Goal: Task Accomplishment & Management: Complete application form

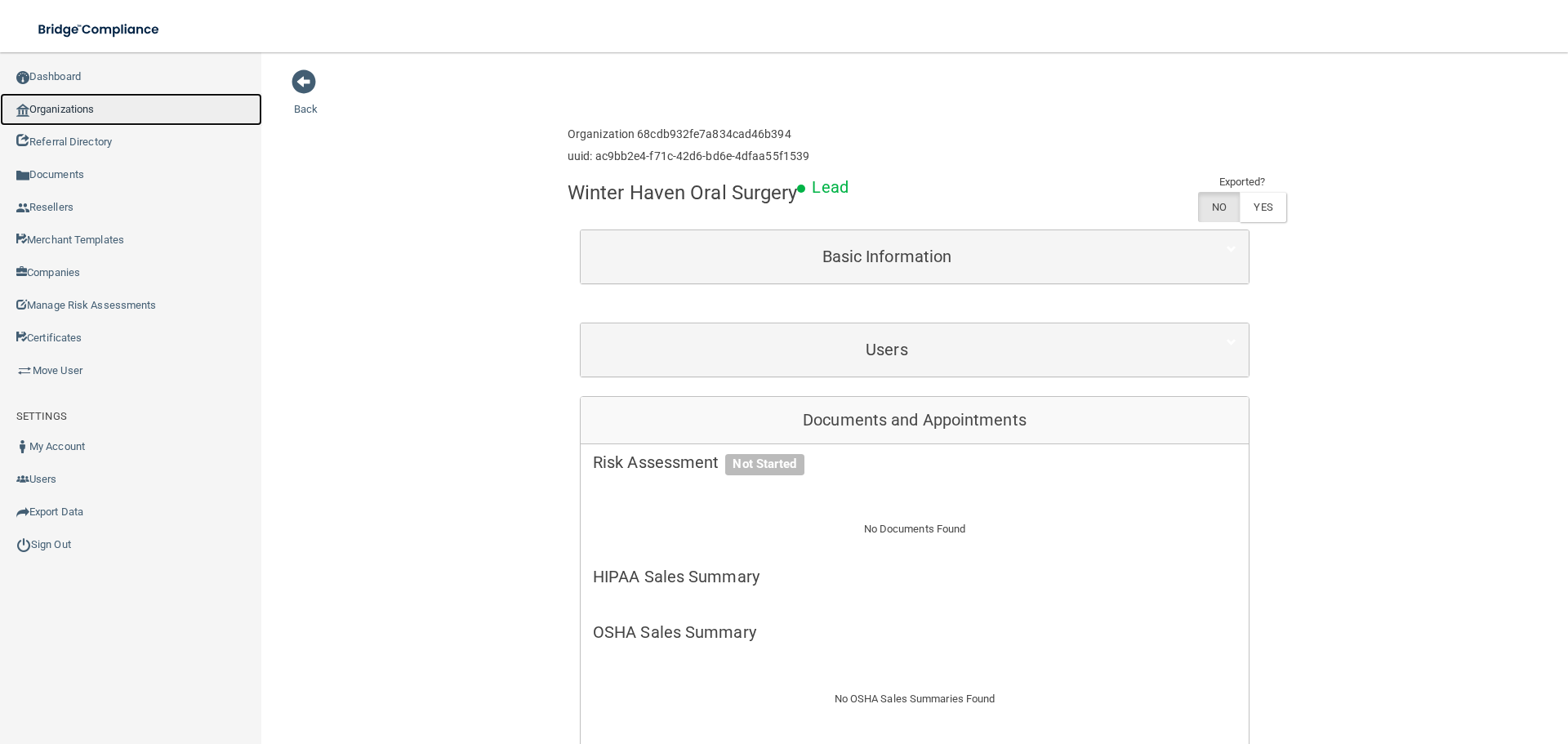
click at [108, 121] on link "Organizations" at bounding box center [131, 109] width 262 height 33
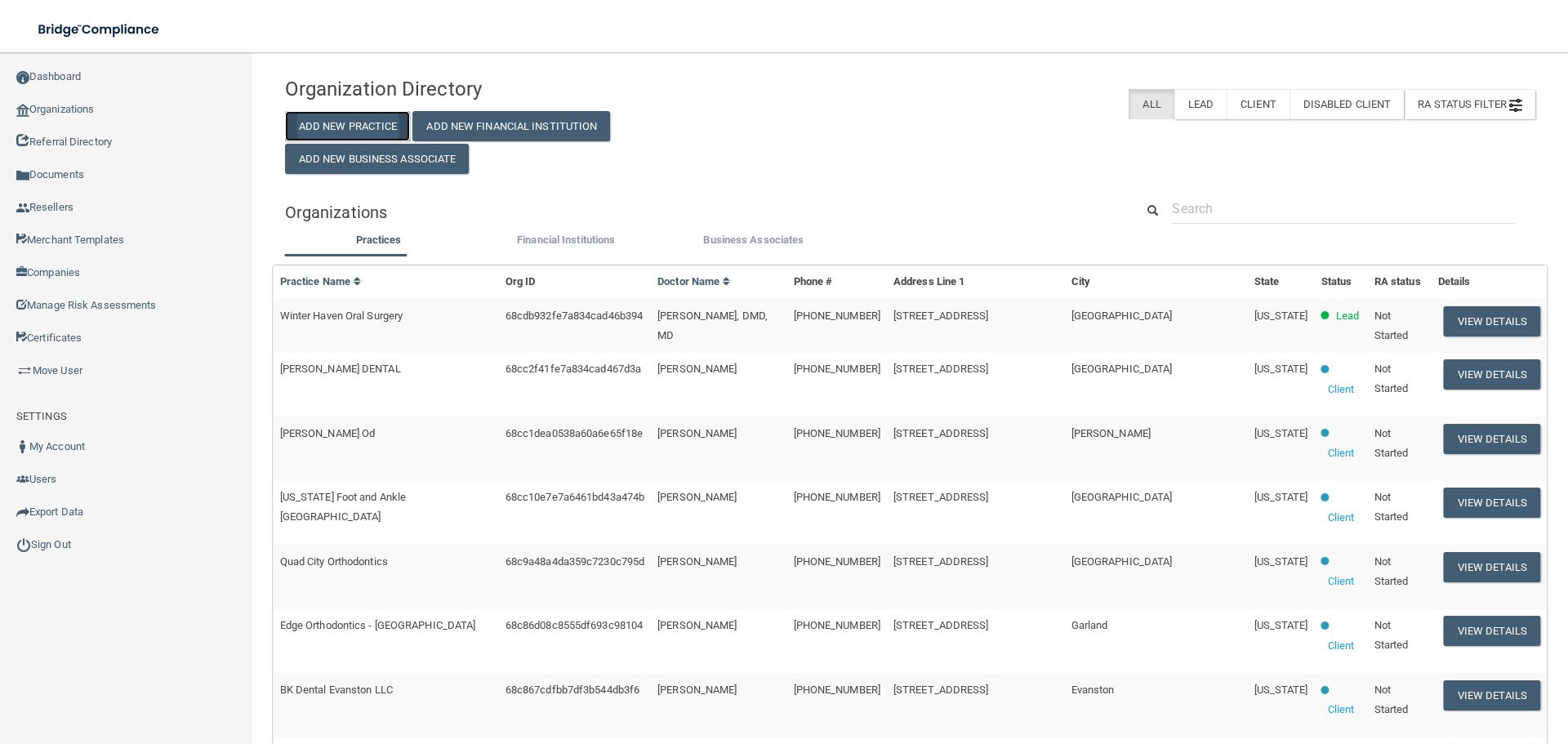
click at [347, 124] on button "Add New Practice" at bounding box center [348, 126] width 125 height 30
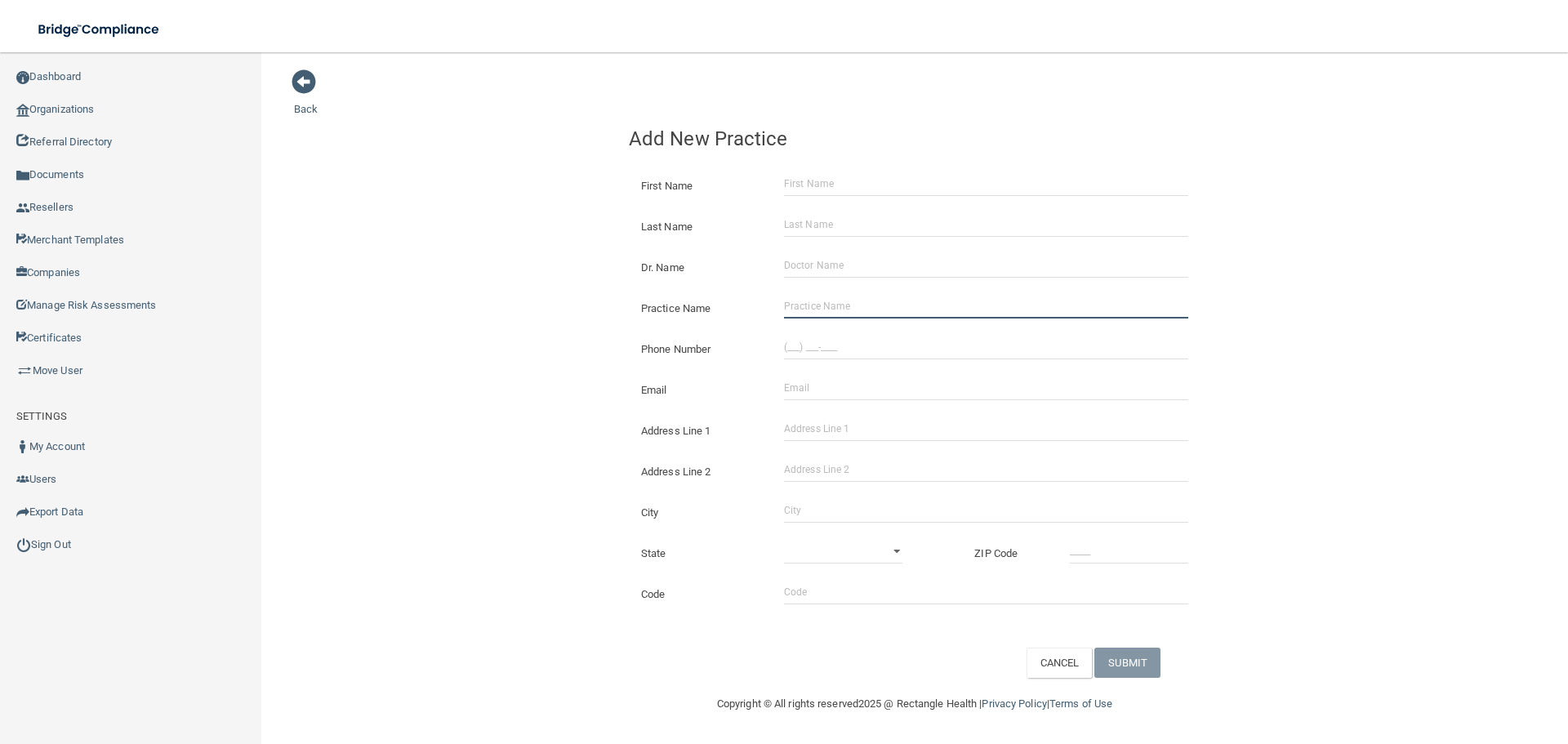
click at [845, 312] on input "Practice Name" at bounding box center [986, 306] width 404 height 24
paste input "[PERSON_NAME] DDS"
type input "[PERSON_NAME] DDS"
drag, startPoint x: 923, startPoint y: 330, endPoint x: 908, endPoint y: 332, distance: 15.1
click at [923, 330] on div "Phone Number" at bounding box center [914, 342] width 596 height 40
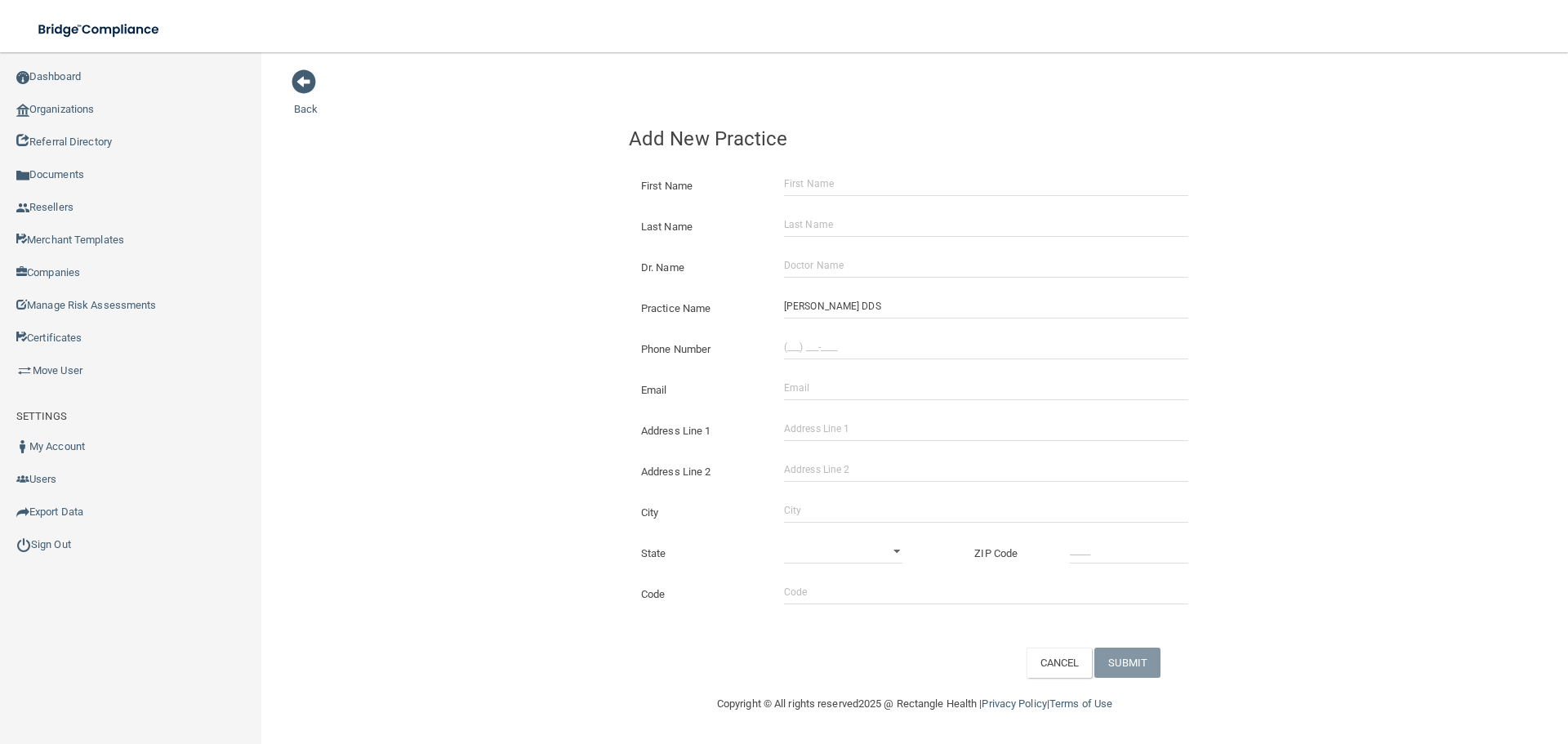
drag, startPoint x: 951, startPoint y: 360, endPoint x: 755, endPoint y: 353, distance: 196.1
click at [942, 358] on div "Phone Number" at bounding box center [914, 342] width 596 height 40
drag, startPoint x: 853, startPoint y: 352, endPoint x: 737, endPoint y: 348, distance: 116.1
click at [850, 350] on input "(___) ___-____" at bounding box center [986, 347] width 404 height 24
paste input "949) 495-6484"
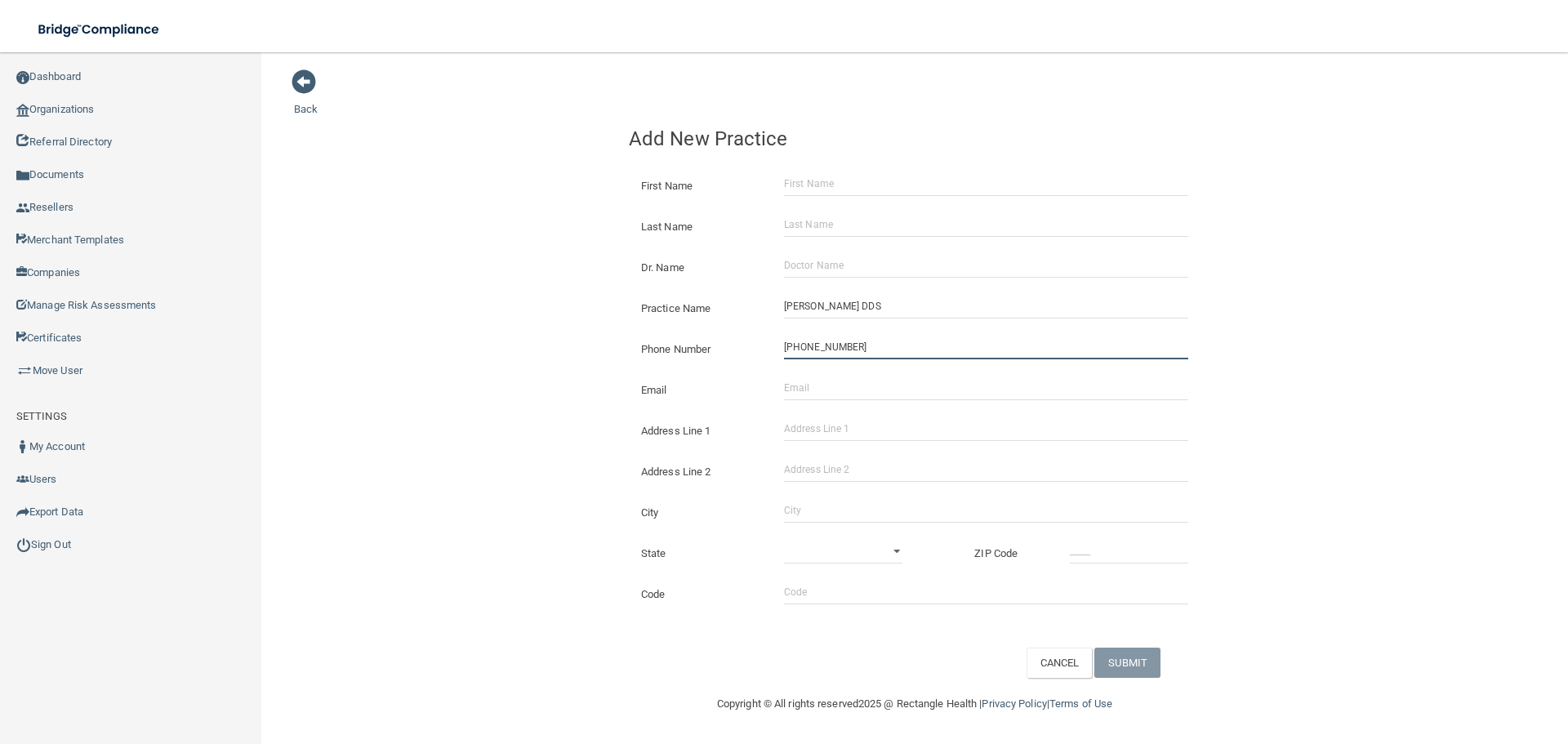
type input "[PHONE_NUMBER]"
drag, startPoint x: 493, startPoint y: 320, endPoint x: 46, endPoint y: 330, distance: 447.1
click at [491, 320] on div "Back Add New Practice First Name Last Name Dr. Name Practice Name [PERSON_NAME]…" at bounding box center [915, 373] width 1242 height 609
click at [827, 437] on input "Address Line 1" at bounding box center [986, 429] width 404 height 24
paste input "[STREET_ADDRESS]"
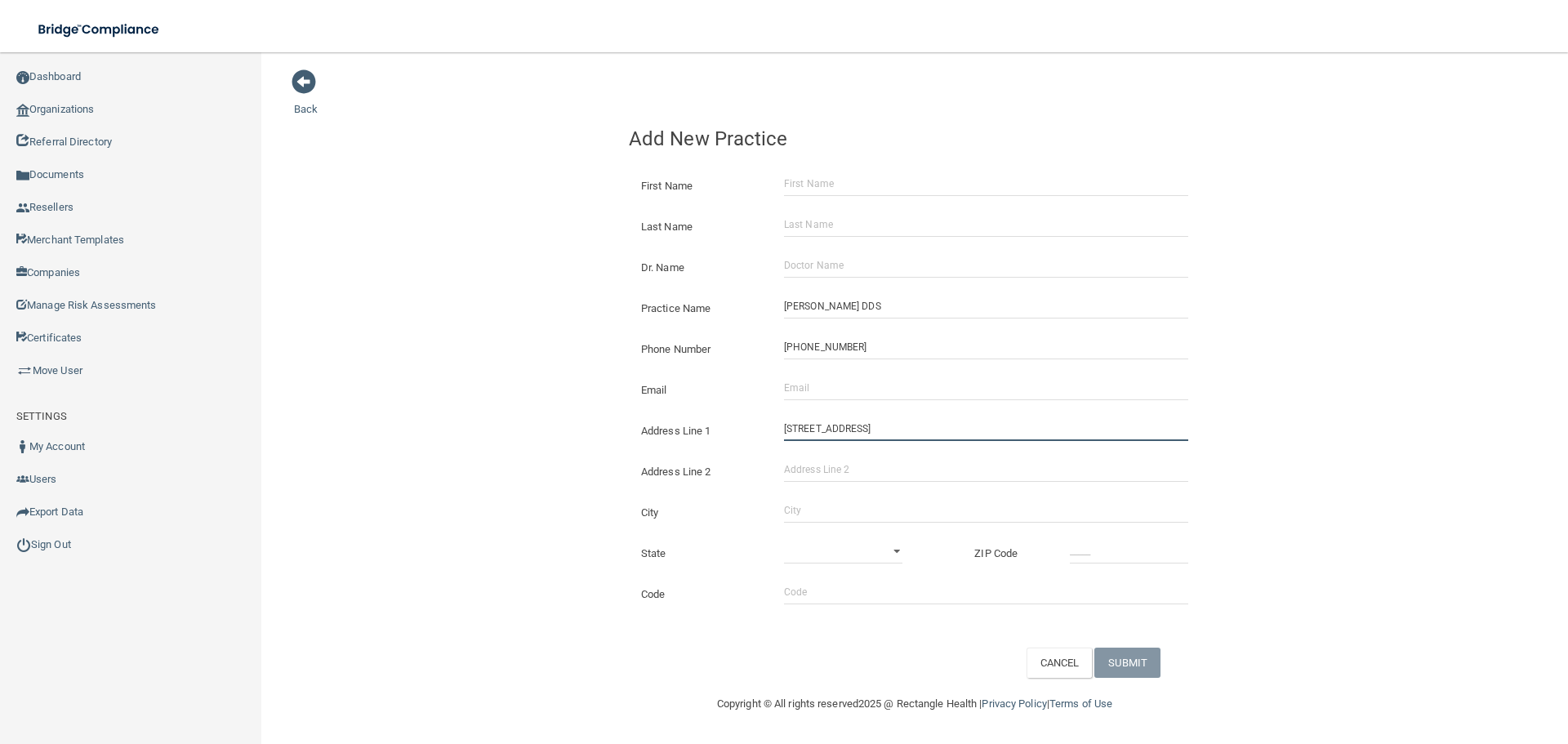
drag, startPoint x: 948, startPoint y: 429, endPoint x: 897, endPoint y: 428, distance: 51.0
click at [897, 428] on input "[STREET_ADDRESS]" at bounding box center [986, 429] width 404 height 24
type input "[STREET_ADDRESS]"
click at [880, 476] on input "Address Line 2" at bounding box center [986, 469] width 404 height 24
paste input "Suite 260"
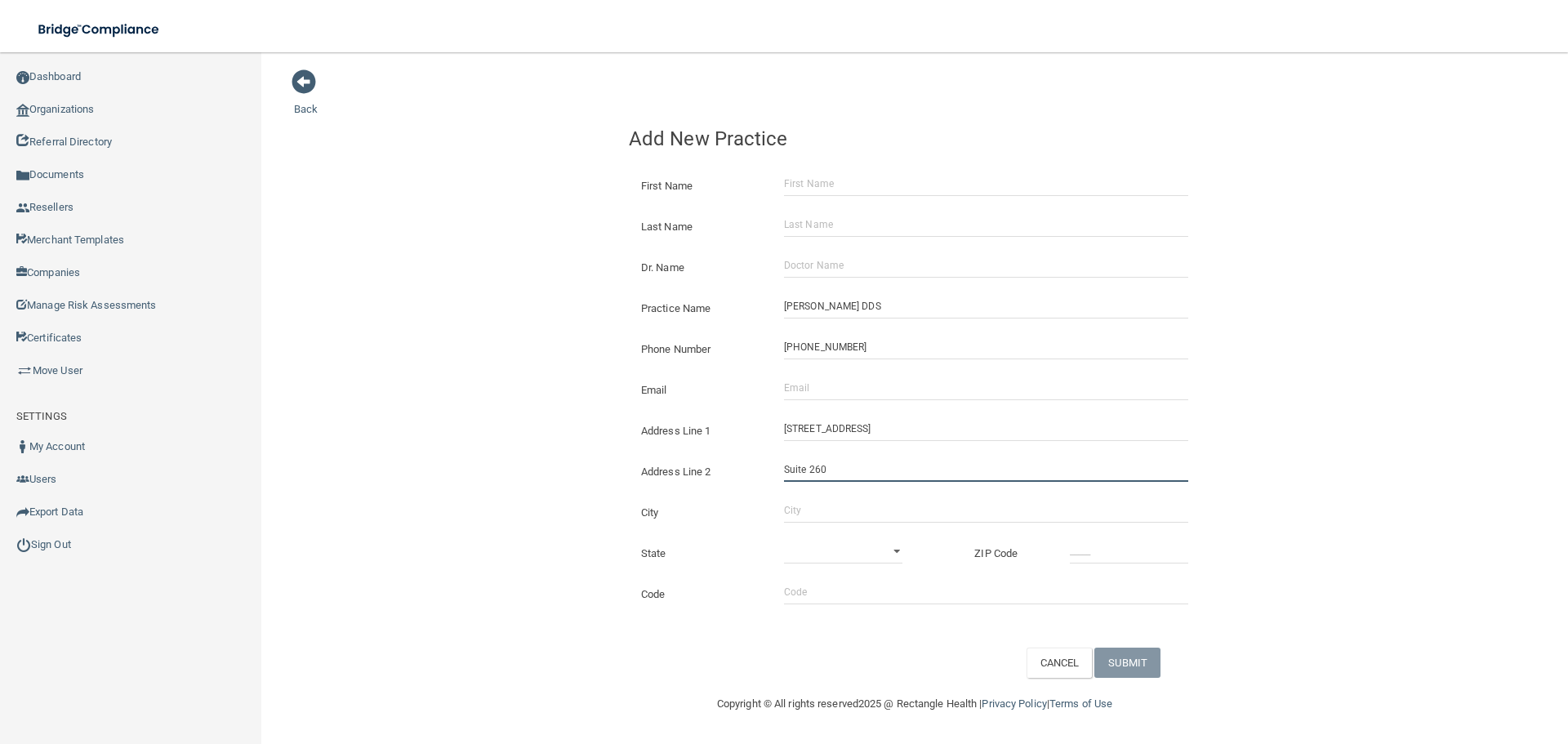
type input "Suite 260"
click at [816, 512] on input "City" at bounding box center [986, 510] width 404 height 24
type input "Laguna Niguel"
click at [902, 551] on select "[US_STATE] [US_STATE] [US_STATE] [US_STATE] [US_STATE] [US_STATE] [US_STATE] [U…" at bounding box center [843, 551] width 119 height 24
select select "4"
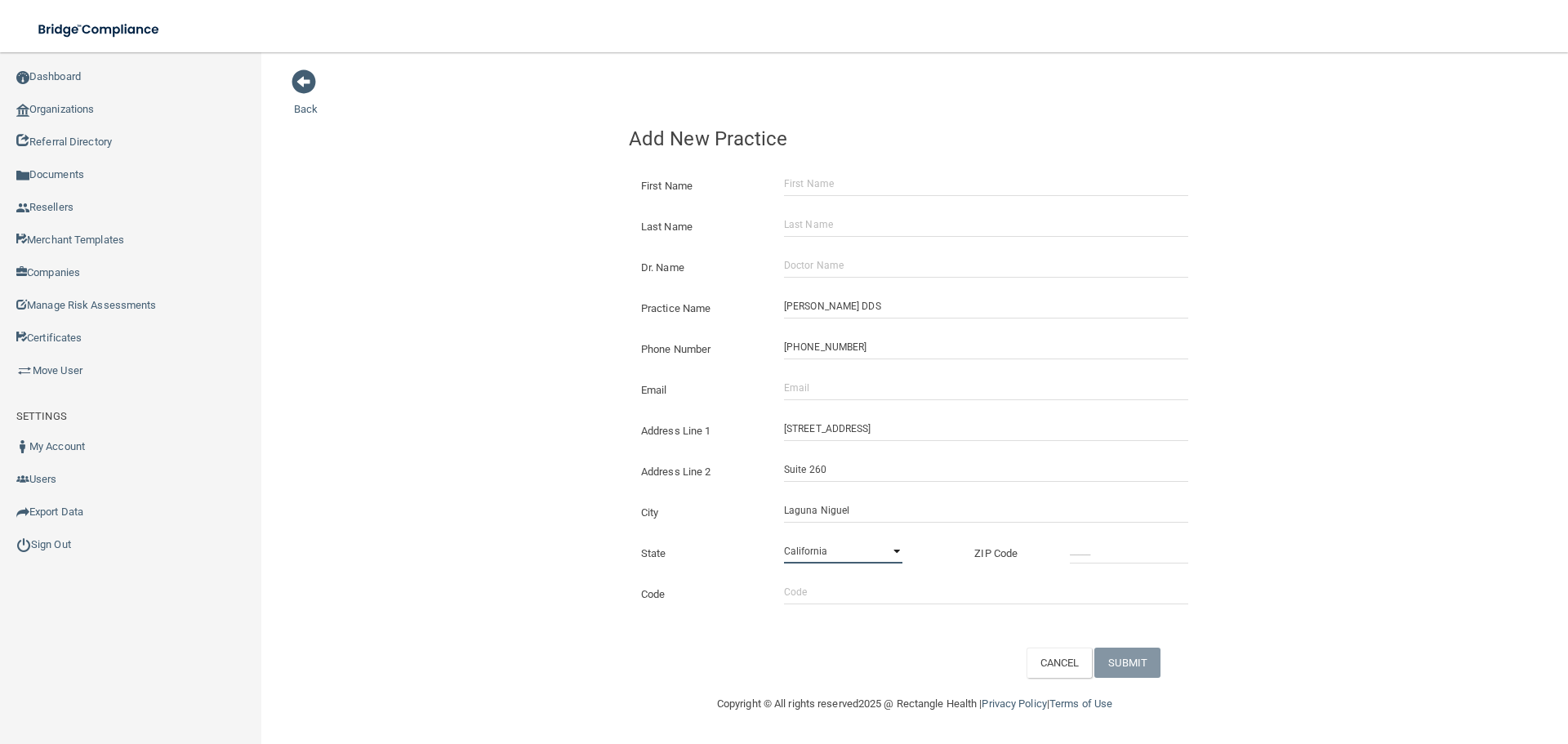
click at [784, 539] on select "[US_STATE] [US_STATE] [US_STATE] [US_STATE] [US_STATE] [US_STATE] [US_STATE] [U…" at bounding box center [843, 551] width 119 height 24
click at [1093, 542] on input "_____" at bounding box center [1130, 551] width 119 height 24
type input "92677"
click at [406, 542] on div "Back Add New Practice First Name Last Name Dr. Name Practice Name [PERSON_NAME]…" at bounding box center [915, 373] width 1242 height 609
drag, startPoint x: 922, startPoint y: 389, endPoint x: 764, endPoint y: 387, distance: 158.0
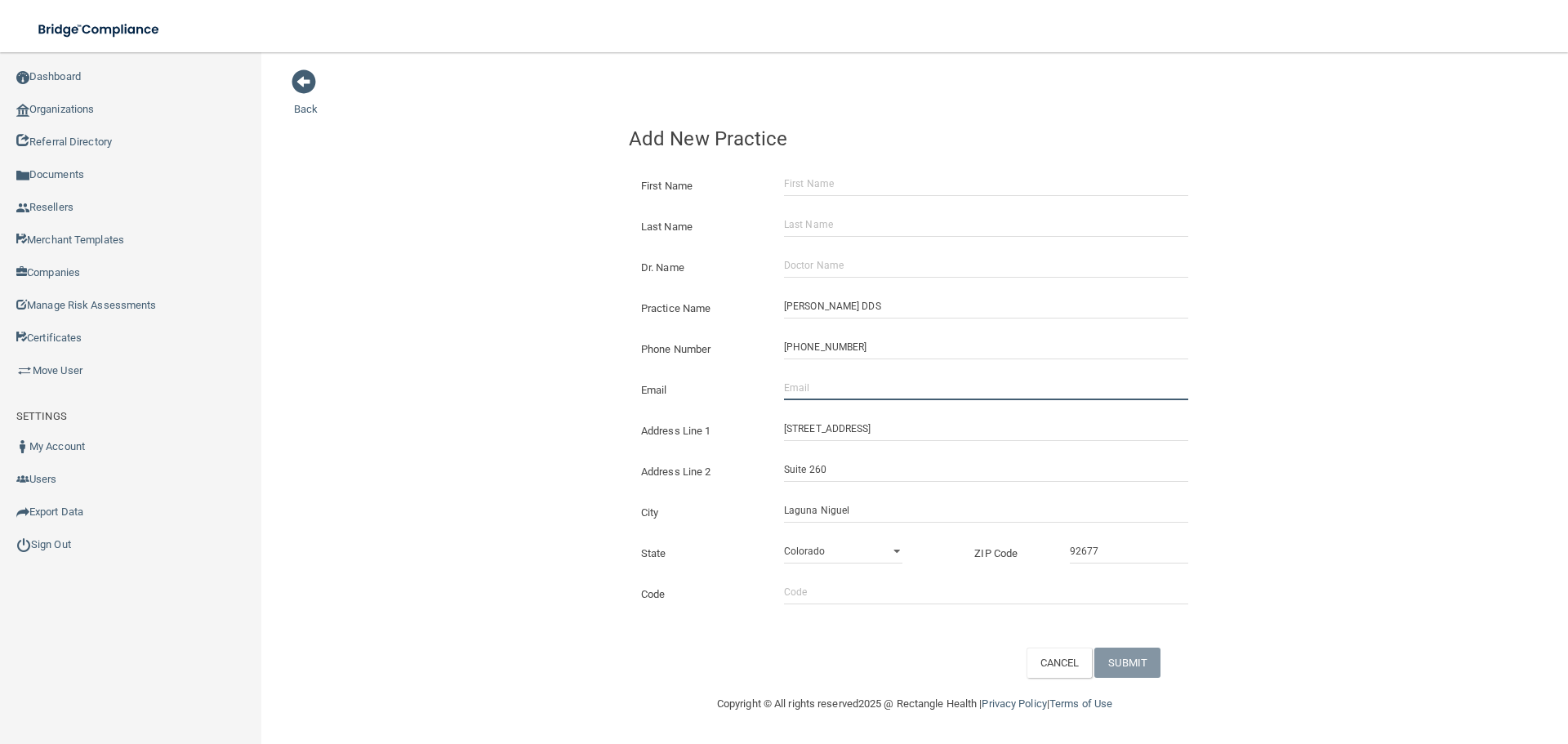
click at [922, 389] on input "Email" at bounding box center [986, 388] width 404 height 24
paste input "[EMAIL_ADDRESS][DOMAIN_NAME]"
type input "[EMAIL_ADDRESS][DOMAIN_NAME]"
click at [518, 345] on div "Back Add New Practice First Name Last Name Dr. Name Practice Name [PERSON_NAME]…" at bounding box center [915, 373] width 1242 height 609
click at [809, 267] on input "Dr. Name" at bounding box center [986, 266] width 404 height 24
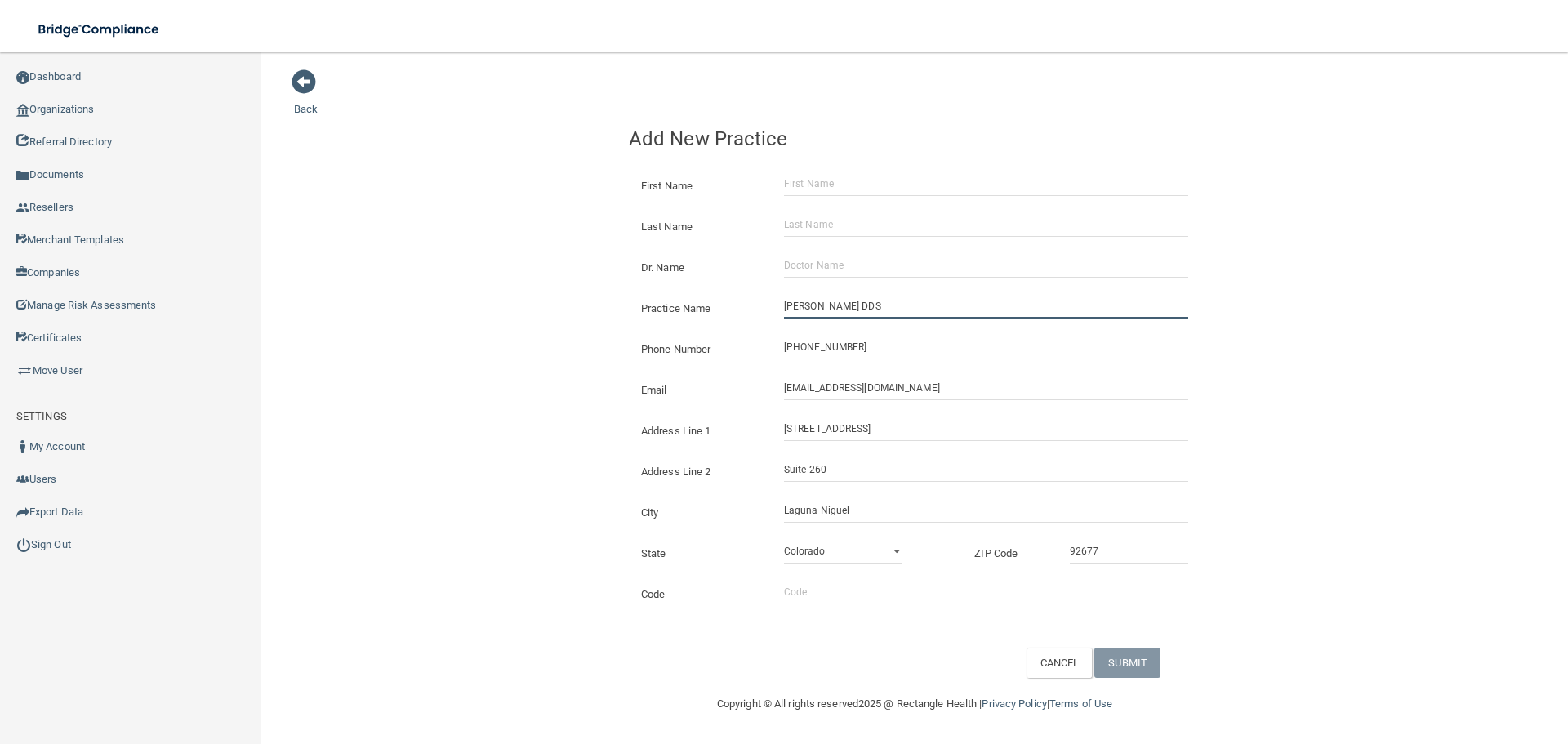
click at [851, 301] on input "[PERSON_NAME] DDS" at bounding box center [986, 306] width 404 height 24
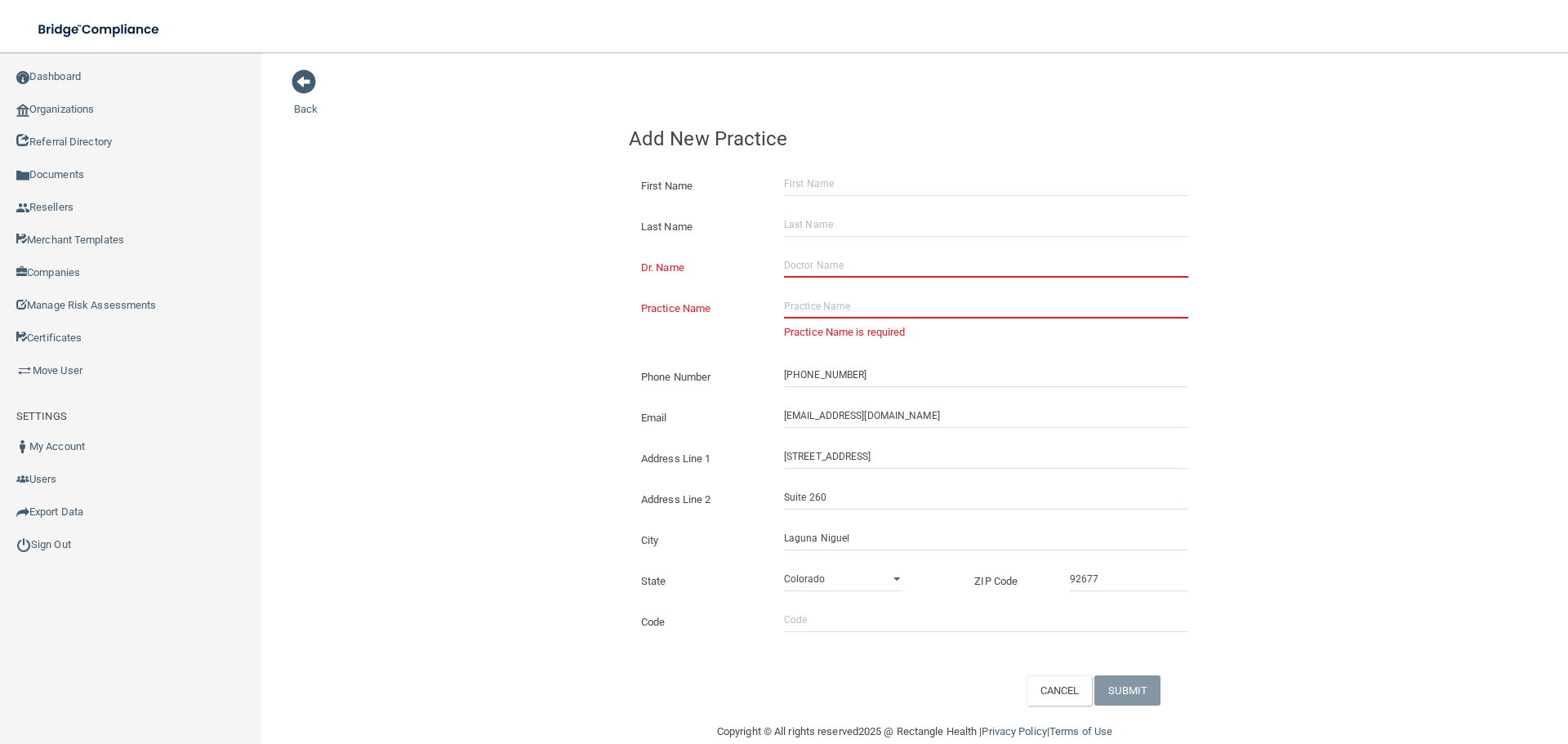
paste input "[PERSON_NAME] DDS"
type input "[PERSON_NAME] DDS"
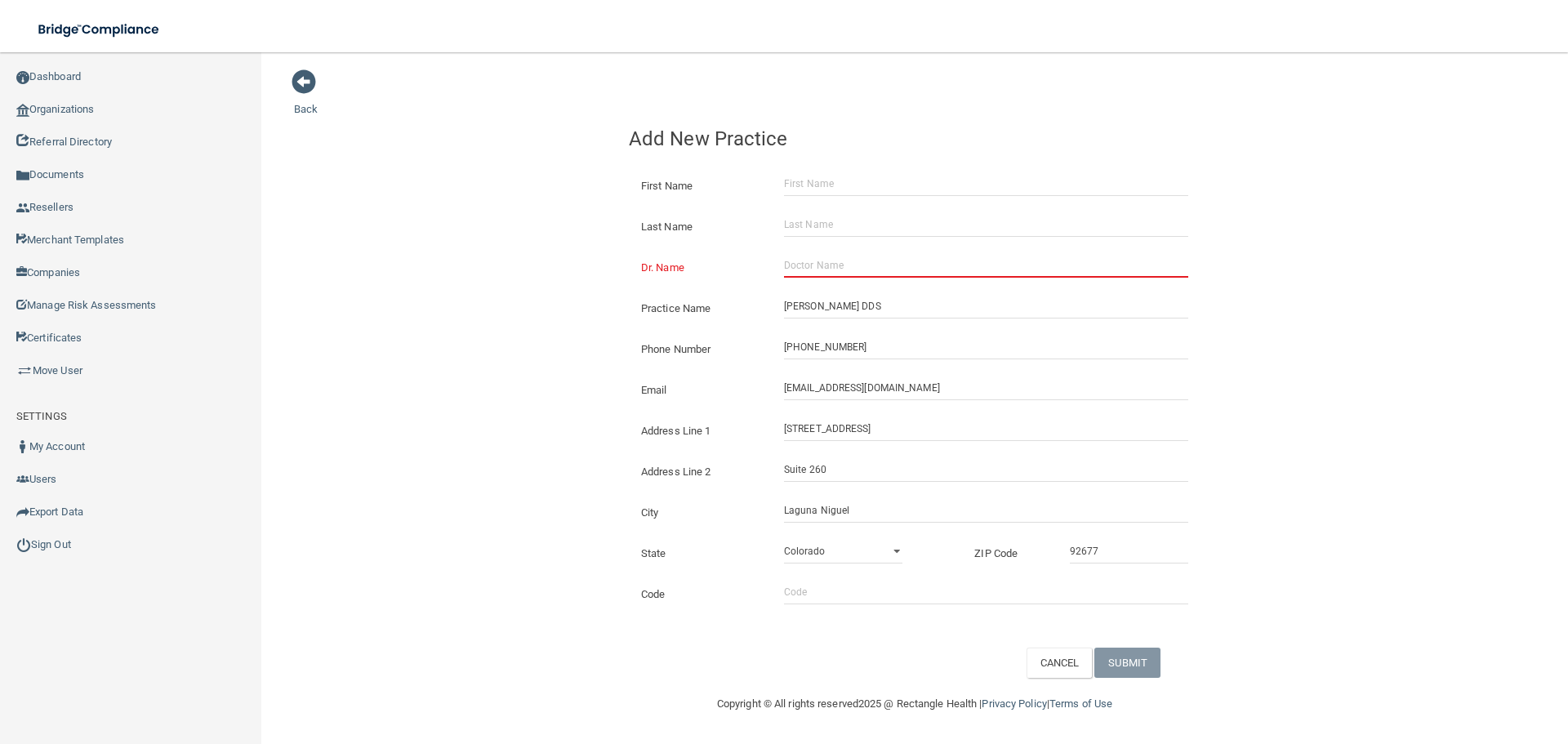
click at [827, 261] on input "Dr. Name" at bounding box center [986, 266] width 404 height 24
paste input "[PERSON_NAME] DDS"
type input "[PERSON_NAME] DDS"
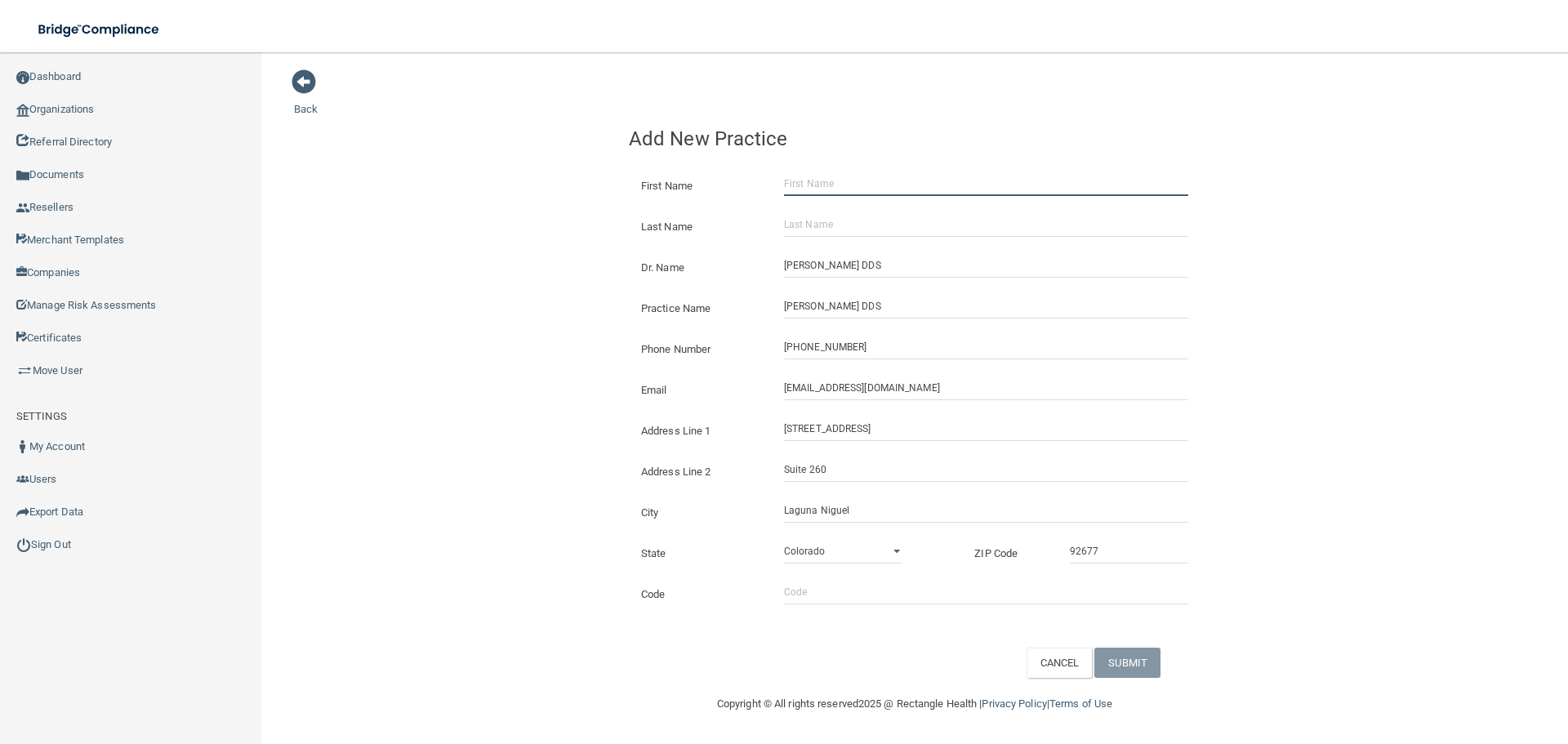
click at [815, 193] on input "First Name" at bounding box center [986, 184] width 404 height 24
paste input "[PERSON_NAME]"
click at [838, 179] on input "[PERSON_NAME]" at bounding box center [986, 184] width 404 height 24
type input "[PERSON_NAME]"
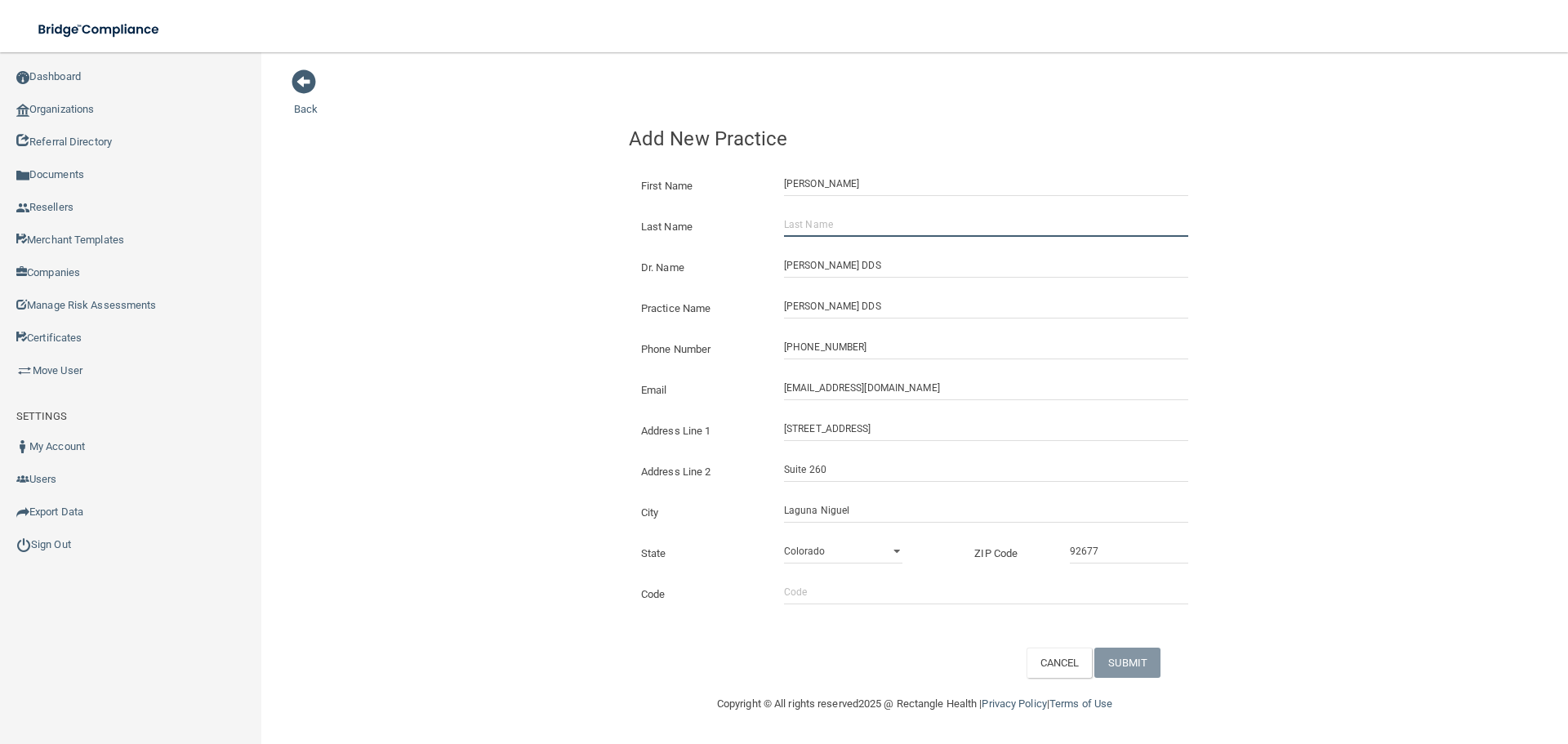
drag, startPoint x: 831, startPoint y: 212, endPoint x: 819, endPoint y: 214, distance: 12.2
click at [831, 212] on input "Last Name" at bounding box center [986, 224] width 404 height 24
paste input "[PERSON_NAME]"
type input "[PERSON_NAME]"
click at [586, 234] on div "Back Add New Practice First Name [PERSON_NAME] Last Name [PERSON_NAME] Dr. Name…" at bounding box center [915, 373] width 1242 height 609
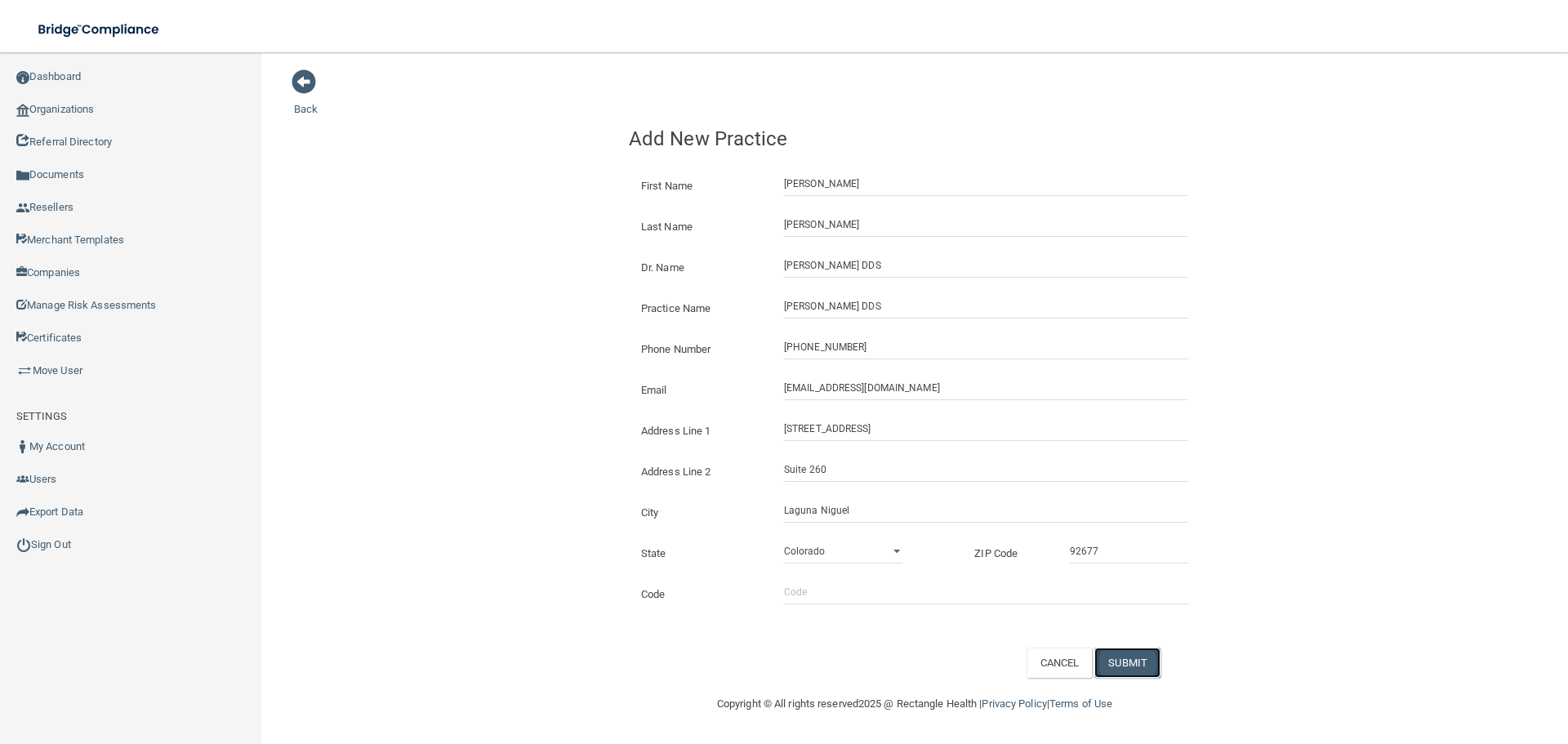
click at [1103, 647] on button "SUBMIT" at bounding box center [1128, 662] width 66 height 30
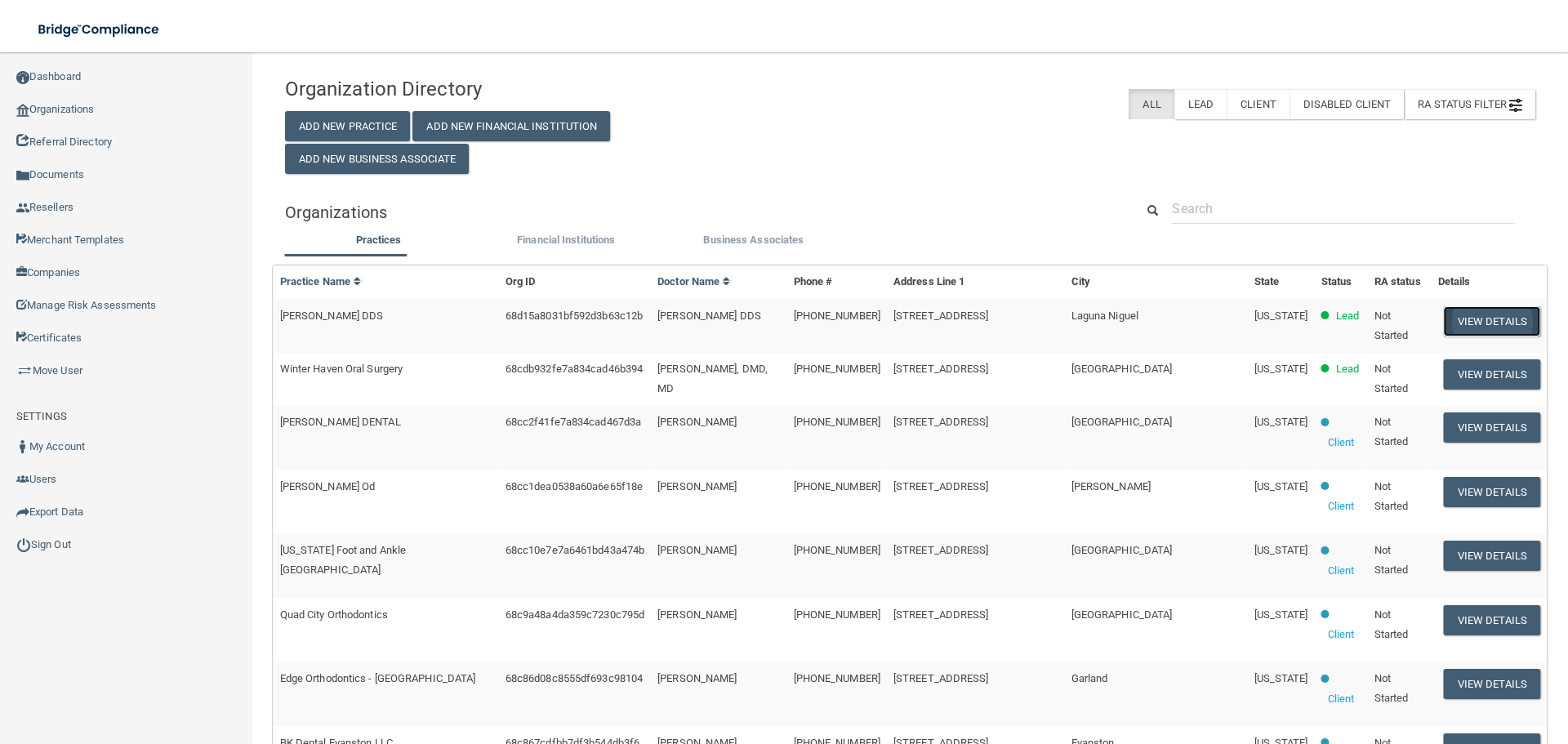
click at [1445, 315] on button "View Details" at bounding box center [1493, 321] width 96 height 30
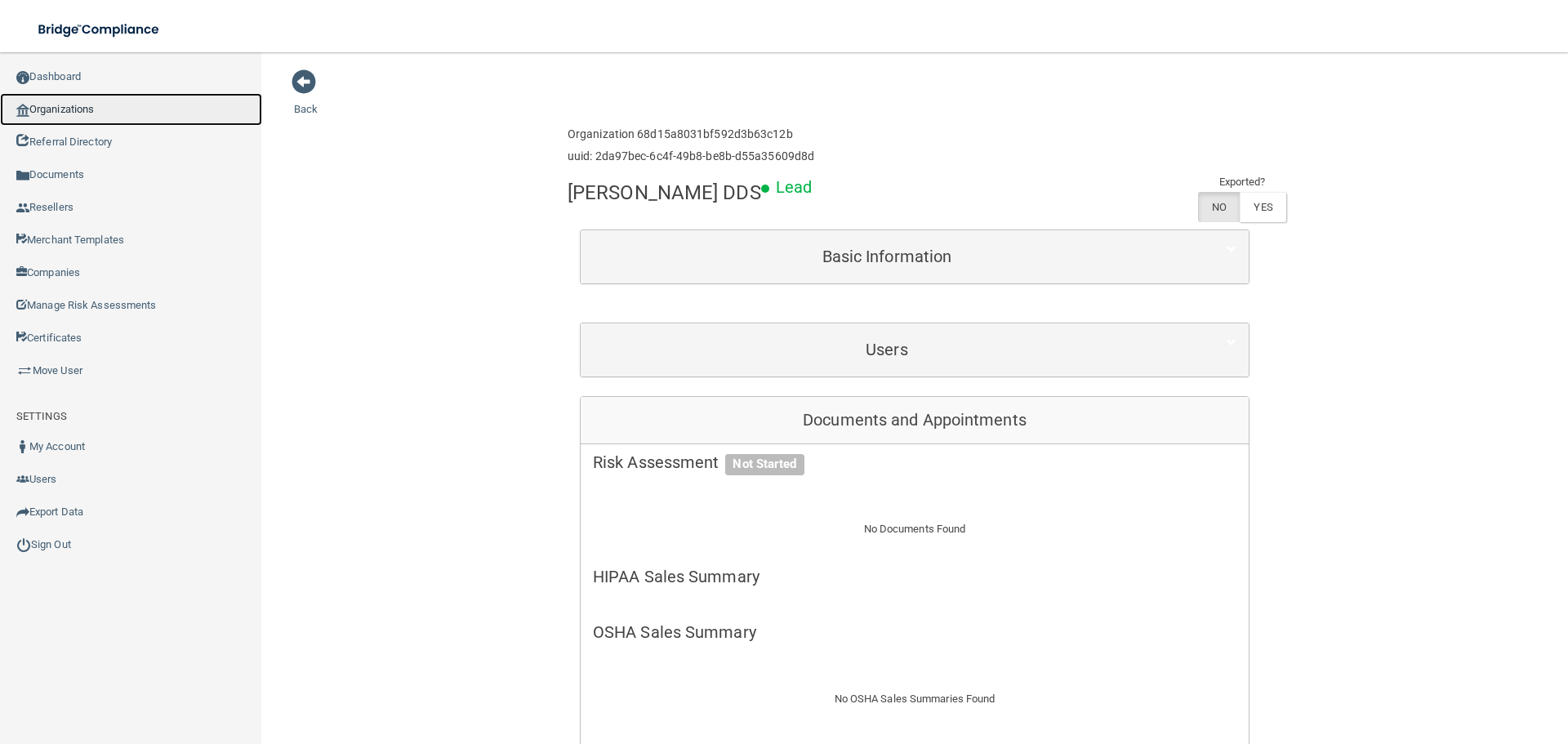
click at [129, 112] on link "Organizations" at bounding box center [131, 109] width 262 height 33
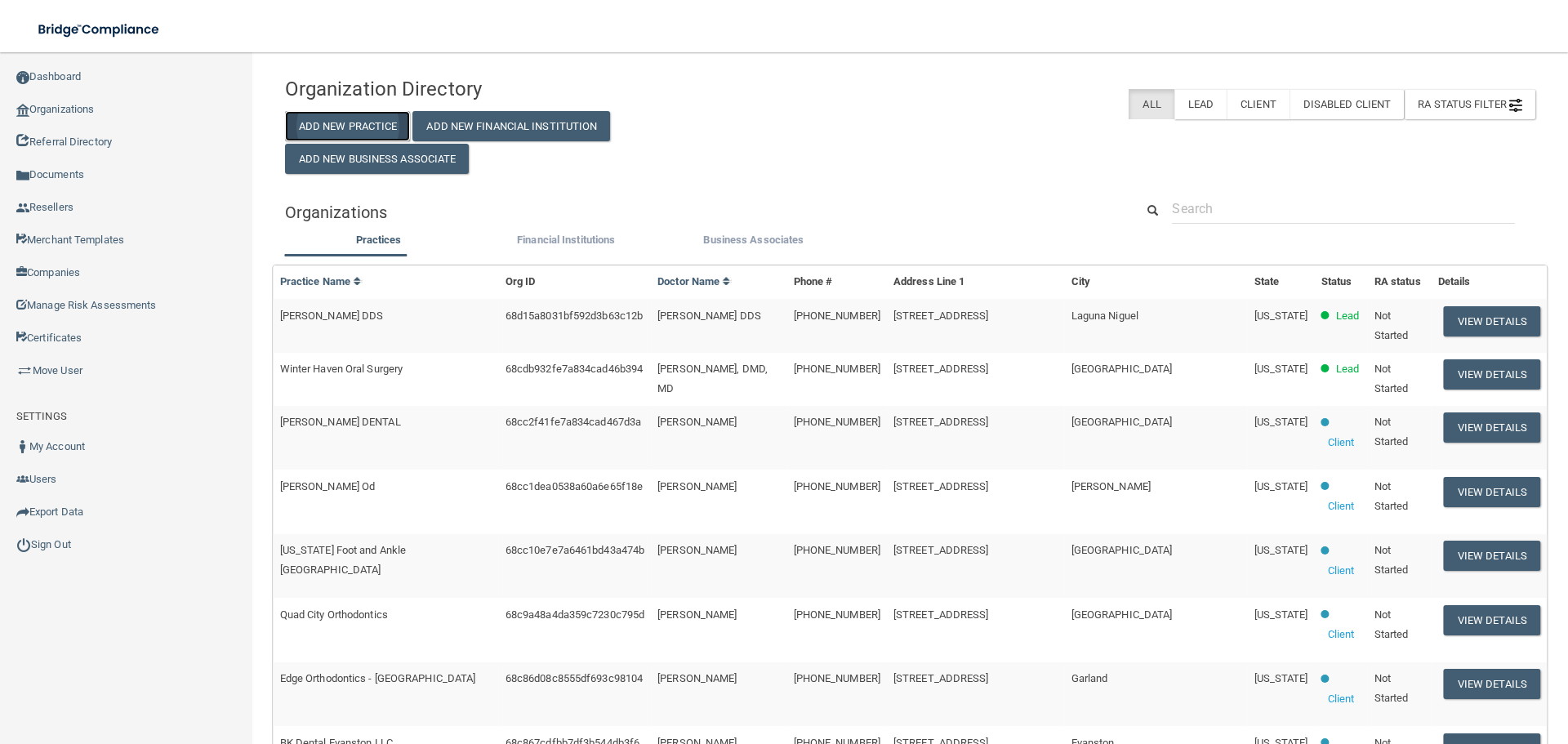
click at [384, 135] on button "Add New Practice" at bounding box center [348, 126] width 125 height 30
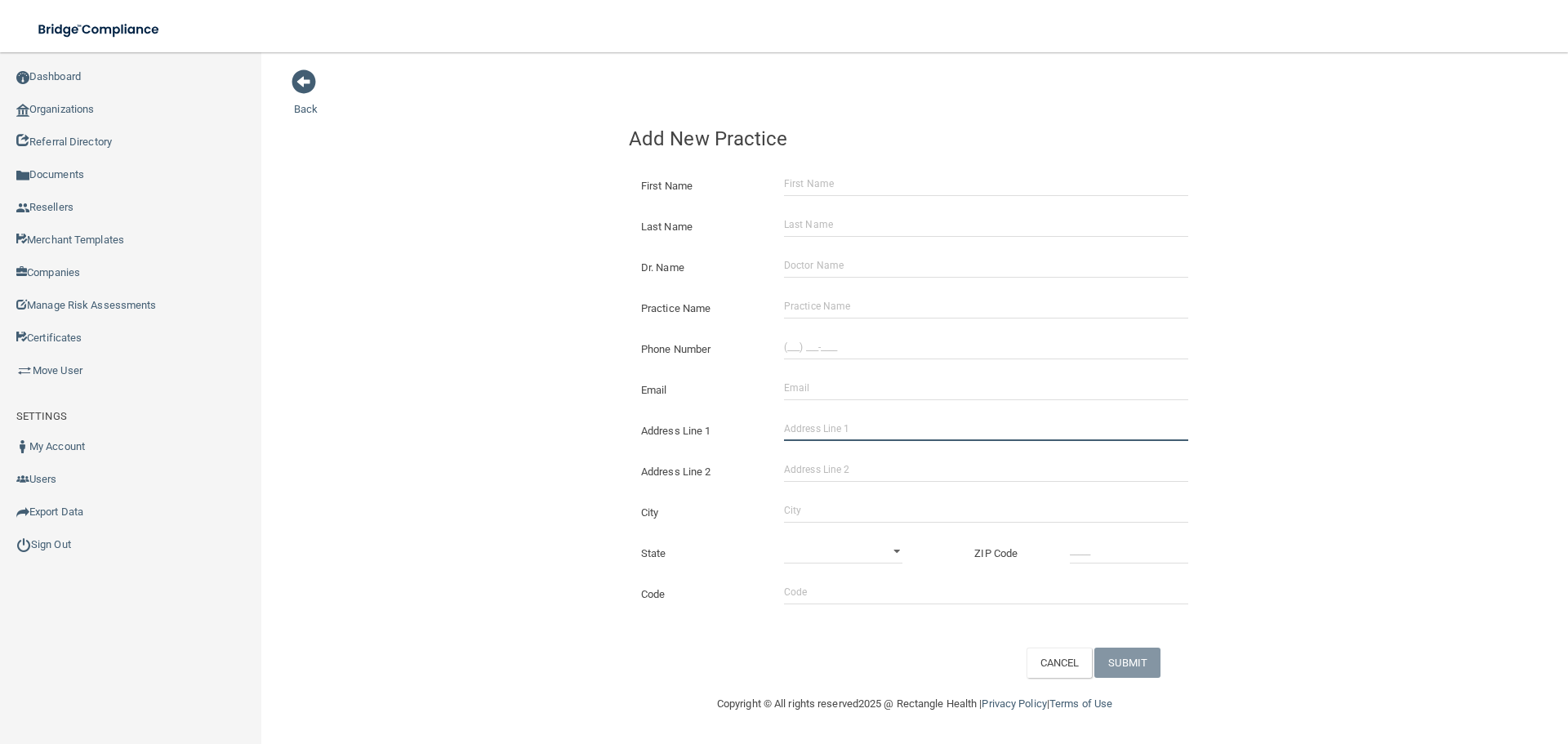
click at [821, 422] on input "Address Line 1" at bounding box center [986, 429] width 404 height 24
click at [803, 299] on input "Practice Name" at bounding box center [986, 306] width 404 height 24
paste input "Victory Dental Group"
type input "Victory Dental Group"
click at [420, 335] on div "Back Add New Practice First Name Last Name Dr. Name Practice Name Victory Denta…" at bounding box center [915, 373] width 1242 height 609
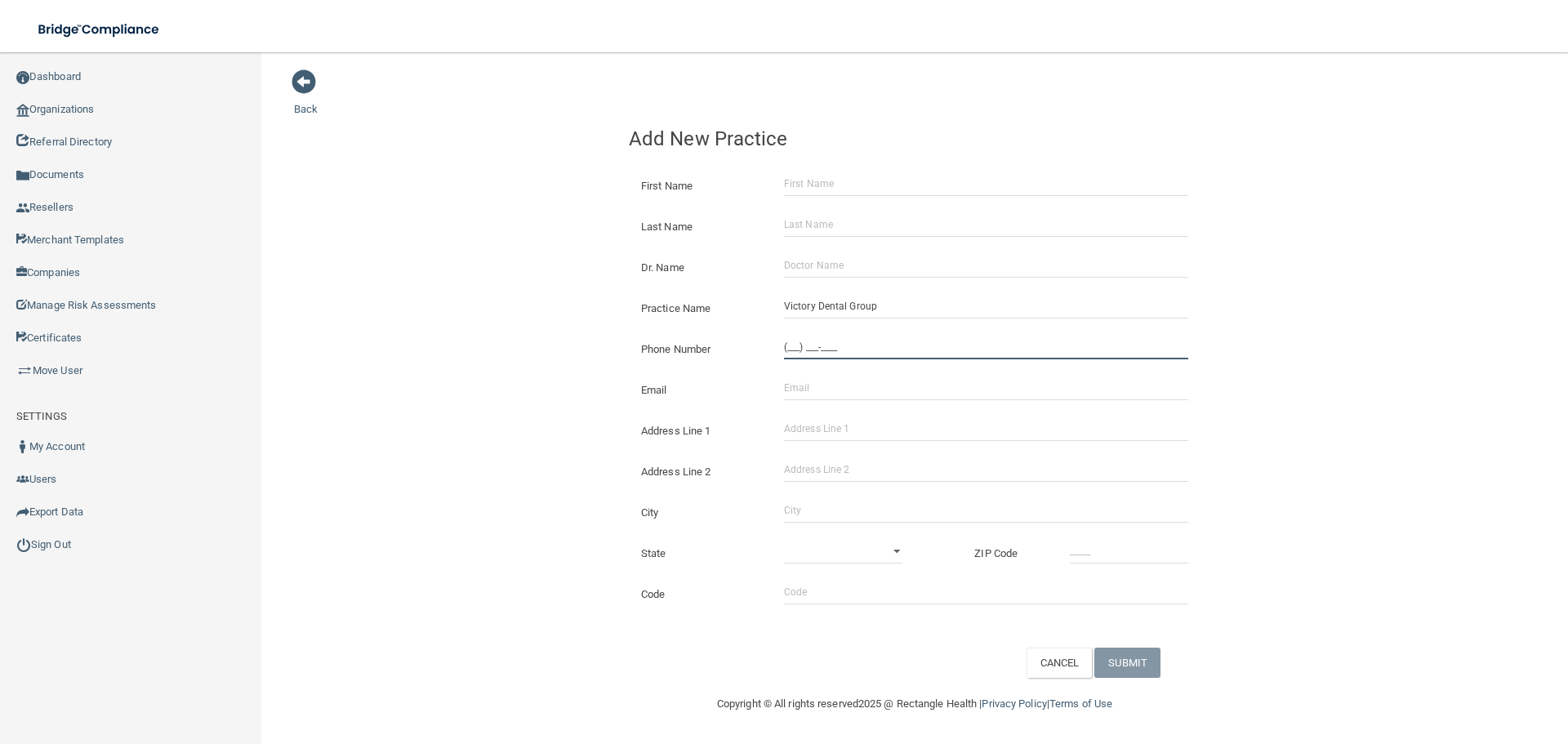
click at [841, 347] on input "(___) ___-____" at bounding box center [986, 347] width 404 height 24
paste input "719) 636-1933"
type input "[PHONE_NUMBER]"
drag, startPoint x: 525, startPoint y: 383, endPoint x: 101, endPoint y: 383, distance: 424.0
click at [522, 383] on div "Back Add New Practice First Name Last Name Dr. Name Practice Name Victory Denta…" at bounding box center [915, 373] width 1242 height 609
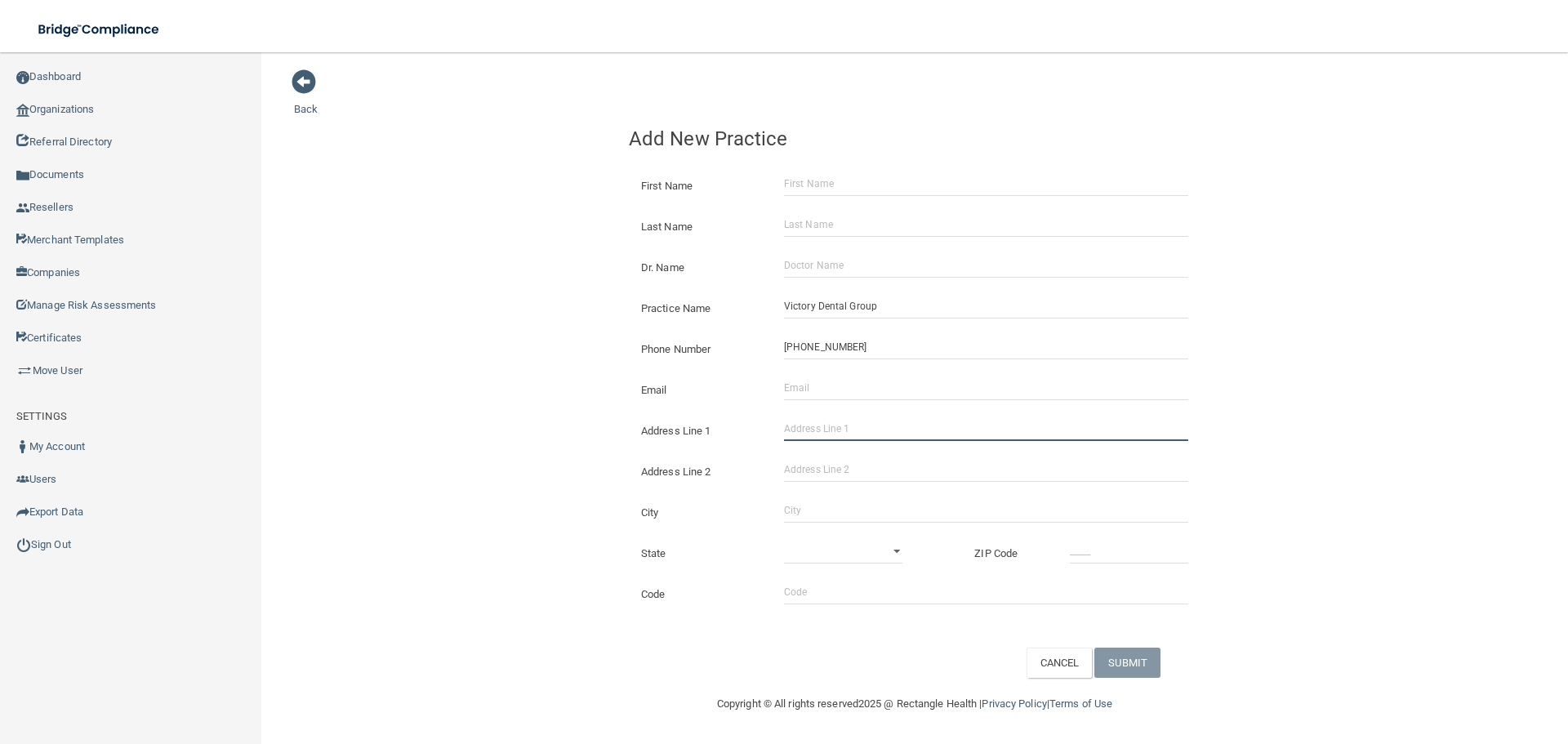
click at [854, 422] on input "Address Line 1" at bounding box center [986, 429] width 404 height 24
paste input "[STREET_ADDRESS]"
drag, startPoint x: 917, startPoint y: 422, endPoint x: 864, endPoint y: 432, distance: 53.9
click at [864, 432] on input "[STREET_ADDRESS]" at bounding box center [986, 429] width 404 height 24
type input "[STREET_ADDRESS]"
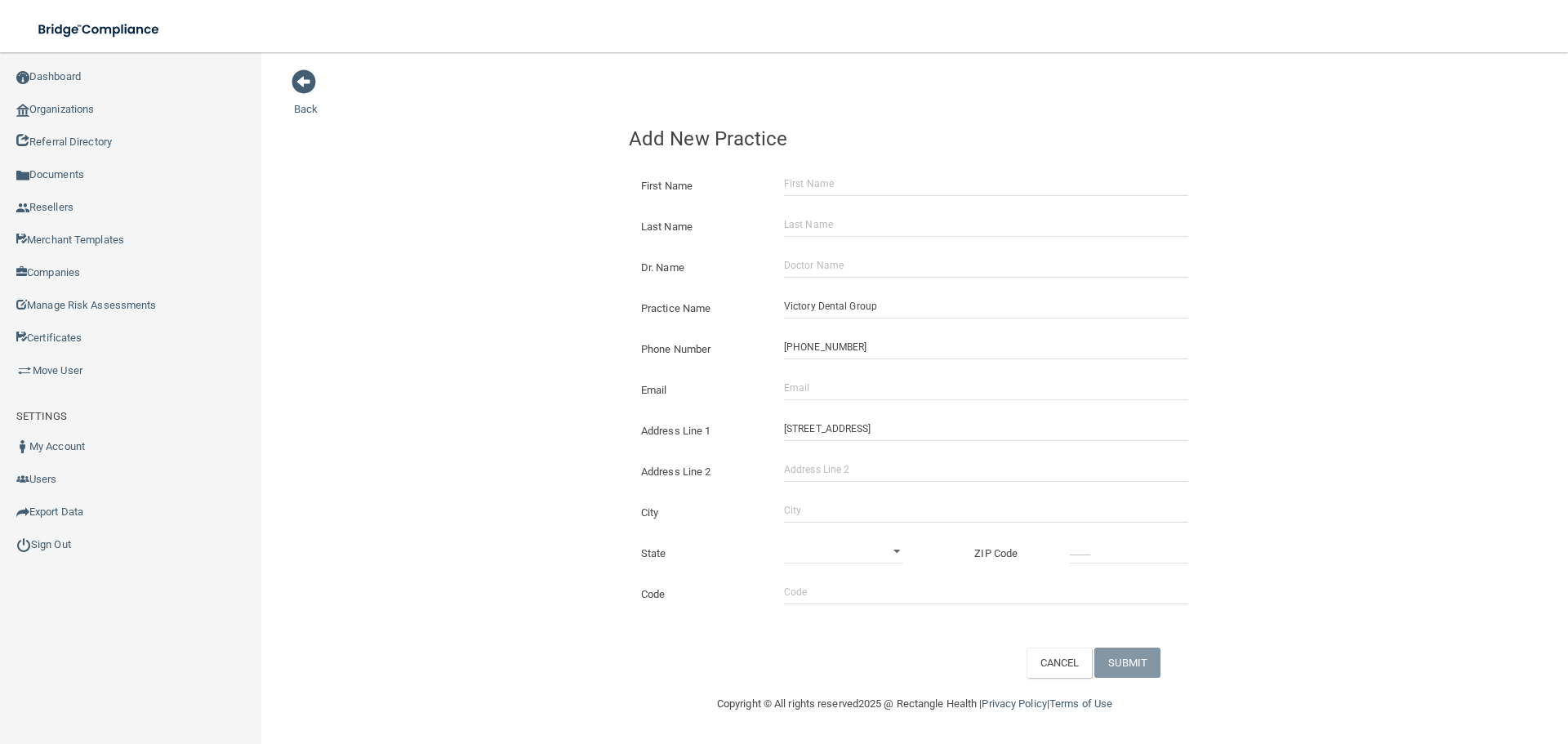
click at [819, 456] on div "Address Line 2" at bounding box center [914, 464] width 596 height 40
click at [819, 477] on input "Address Line 2" at bounding box center [986, 469] width 404 height 24
paste input "Suite 203"
type input "Suite 203"
click at [831, 526] on div "City" at bounding box center [914, 506] width 596 height 40
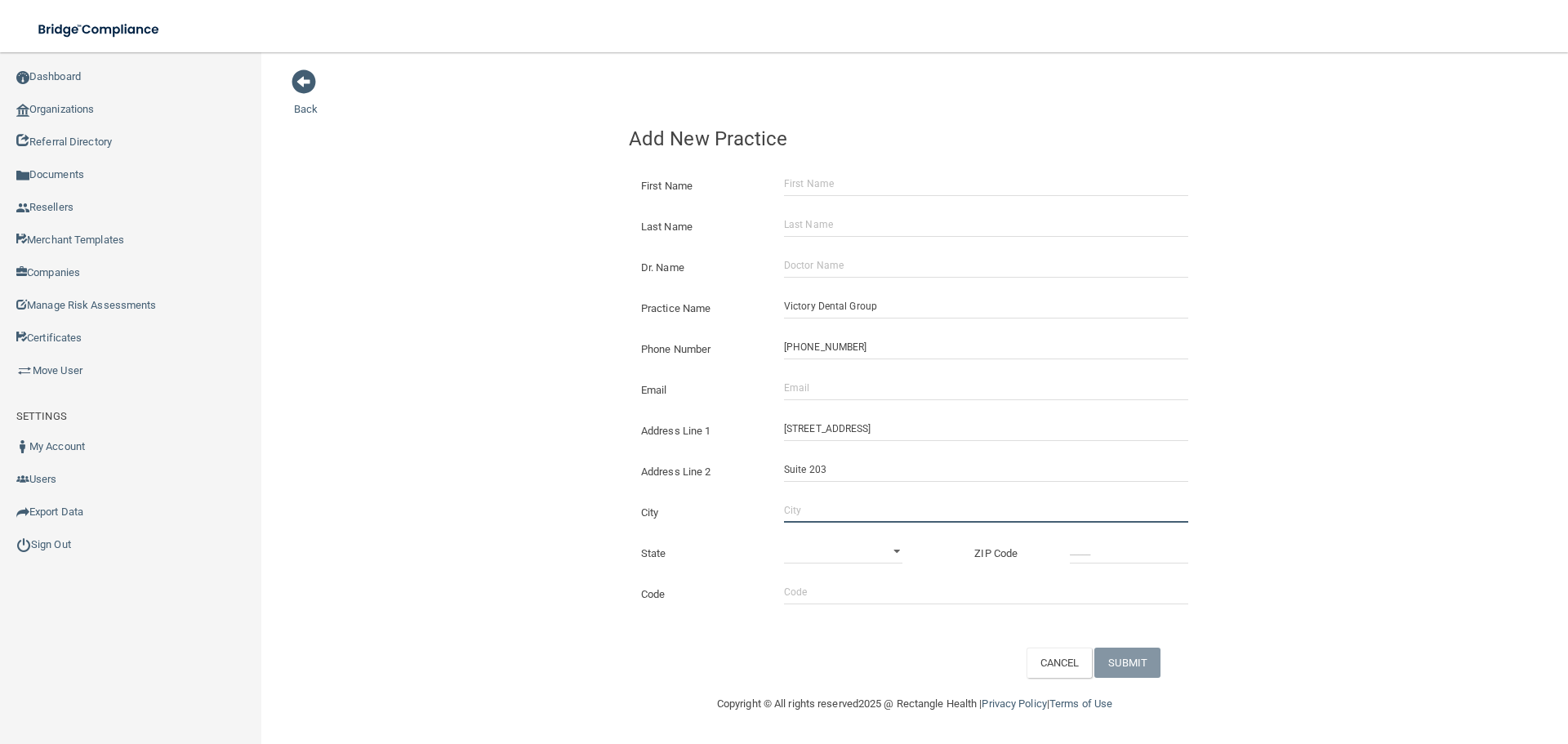
click at [824, 514] on input "City" at bounding box center [986, 510] width 404 height 24
type input "[US_STATE][GEOGRAPHIC_DATA]"
click at [841, 560] on select "[US_STATE] [US_STATE] [US_STATE] [US_STATE] [US_STATE] [US_STATE] [US_STATE] [U…" at bounding box center [843, 551] width 119 height 24
select select "5"
click at [784, 539] on select "[US_STATE] [US_STATE] [US_STATE] [US_STATE] [US_STATE] [US_STATE] [US_STATE] [U…" at bounding box center [843, 551] width 119 height 24
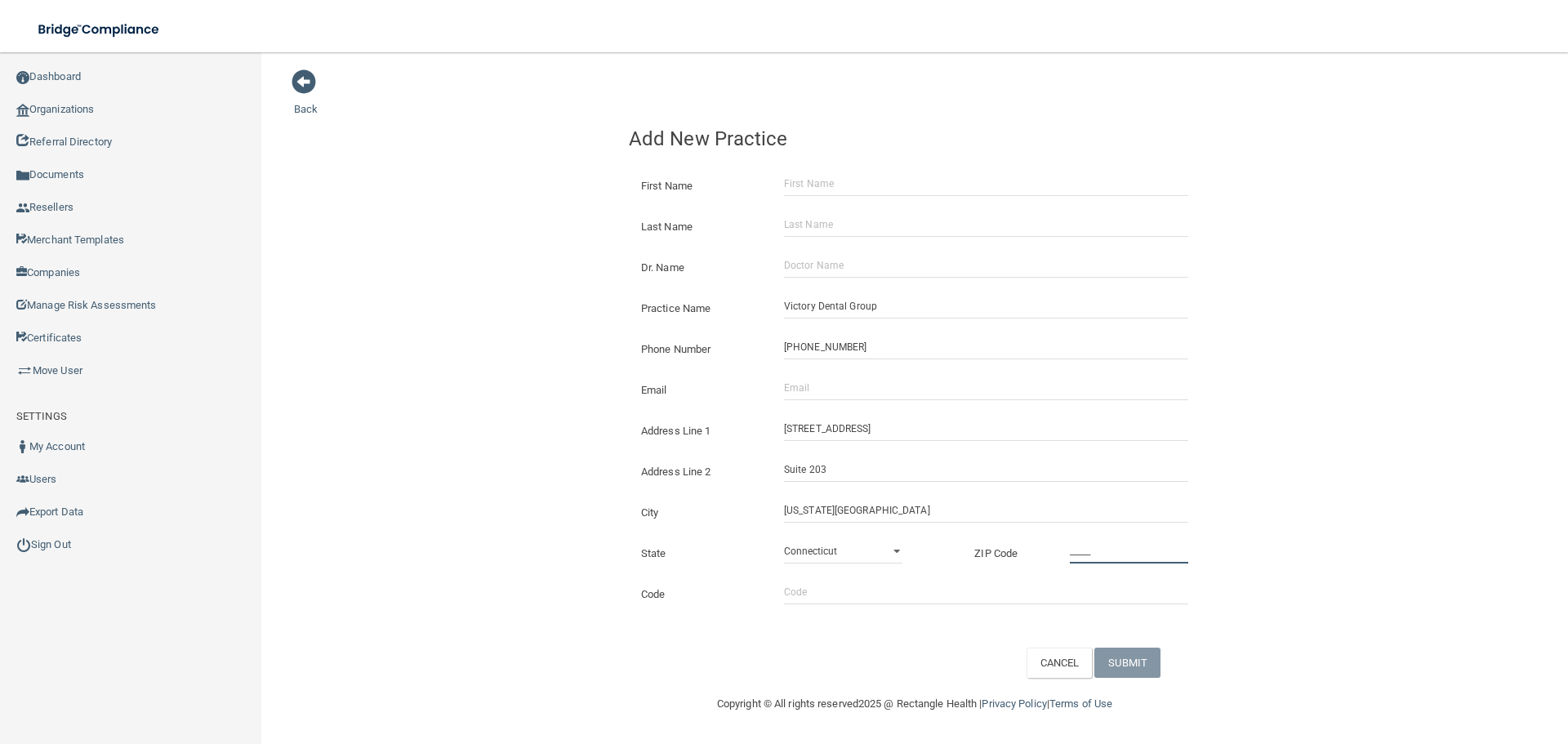
click at [1126, 546] on input "_____" at bounding box center [1130, 551] width 119 height 24
type input "80903"
click at [1230, 463] on div "Back Add New Practice First Name Last Name Dr. Name Practice Name Victory Denta…" at bounding box center [915, 373] width 1242 height 609
click at [813, 399] on input "Email" at bounding box center [986, 388] width 404 height 24
paste input "[EMAIL_ADDRESS][DOMAIN_NAME]"
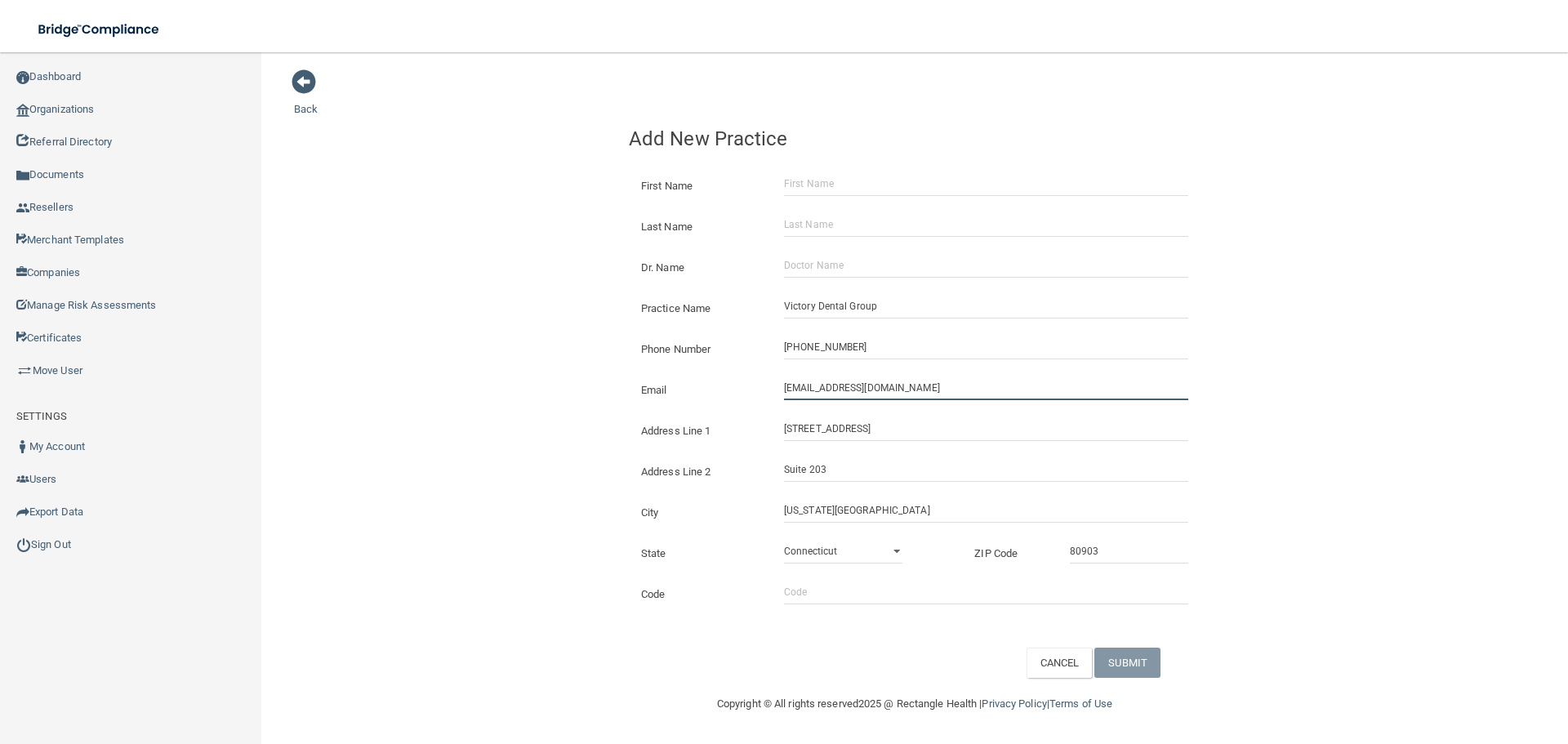
type input "[EMAIL_ADDRESS][DOMAIN_NAME]"
click at [433, 350] on div "Back Add New Practice First Name Last Name Dr. Name Practice Name Victory Denta…" at bounding box center [915, 373] width 1242 height 609
click at [858, 267] on input "Dr. Name" at bounding box center [986, 266] width 404 height 24
paste input "[PERSON_NAME]"
type input "[PERSON_NAME]"
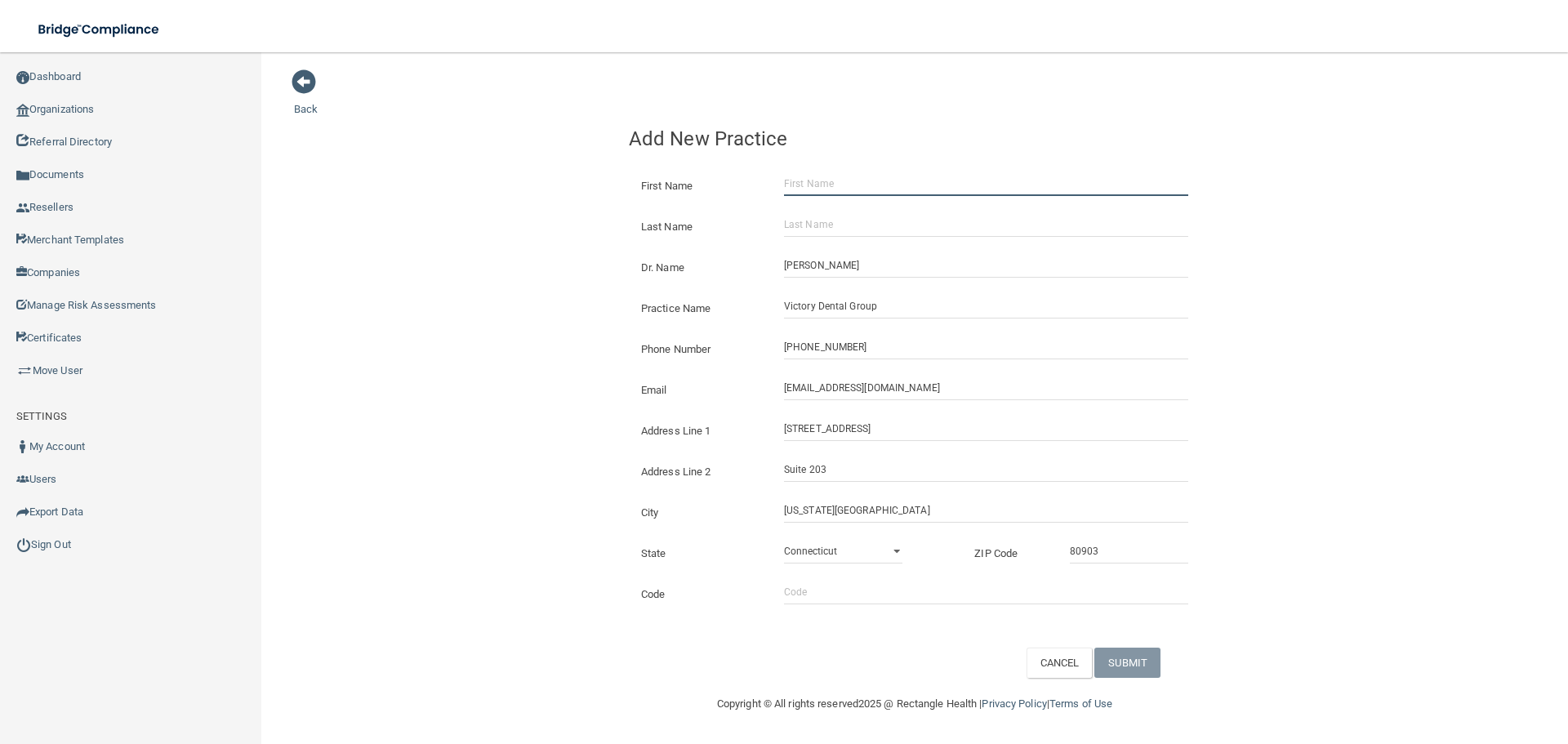
click at [796, 178] on input "First Name" at bounding box center [986, 184] width 404 height 24
paste input "[PERSON_NAME]"
click at [833, 186] on input "[PERSON_NAME]" at bounding box center [986, 184] width 404 height 24
click at [835, 186] on input "[PERSON_NAME]" at bounding box center [986, 184] width 404 height 24
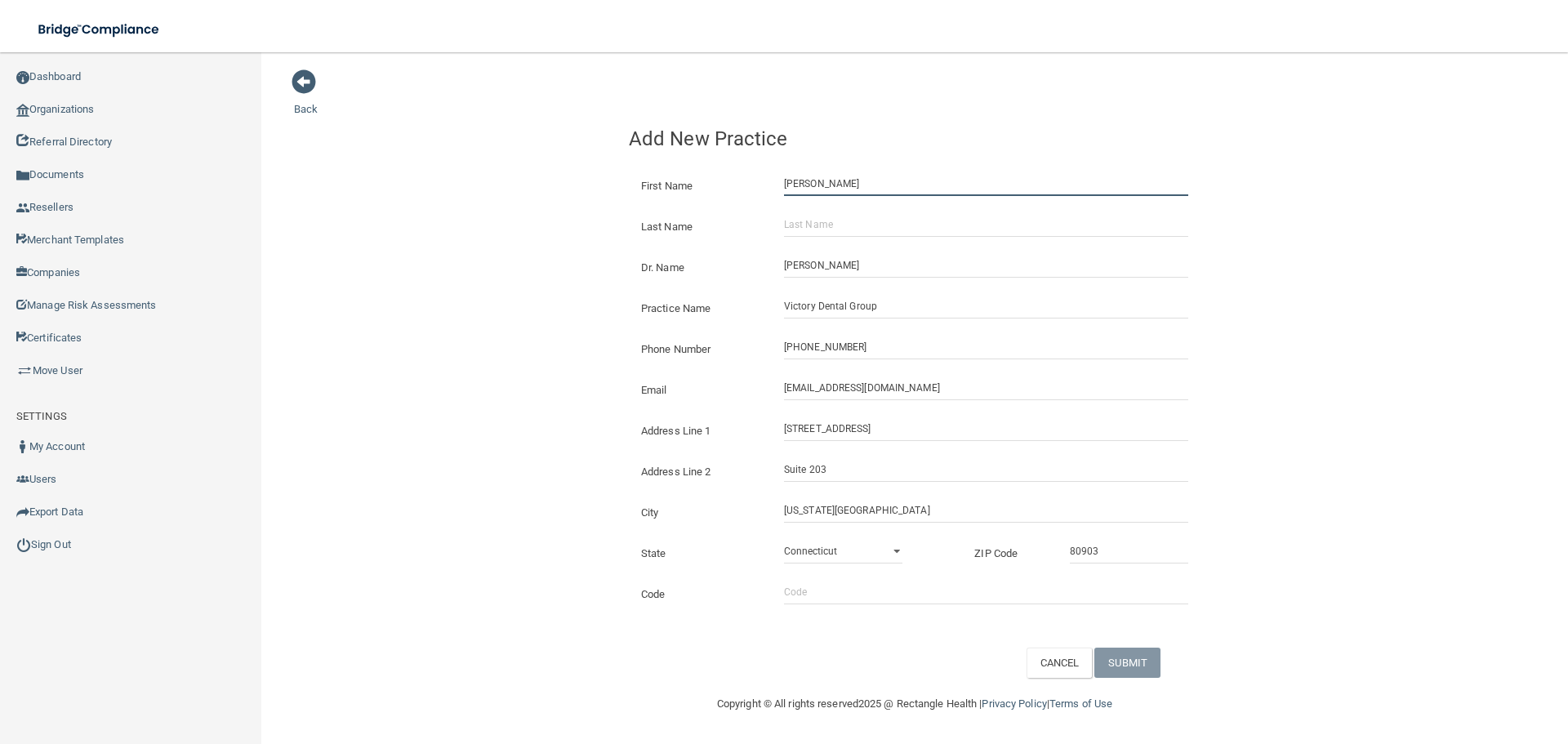
click at [835, 186] on input "[PERSON_NAME]" at bounding box center [986, 184] width 404 height 24
type input "[PERSON_NAME]"
click at [841, 223] on input "Last Name" at bounding box center [986, 224] width 404 height 24
paste input "Koplow"
type input "Koplow"
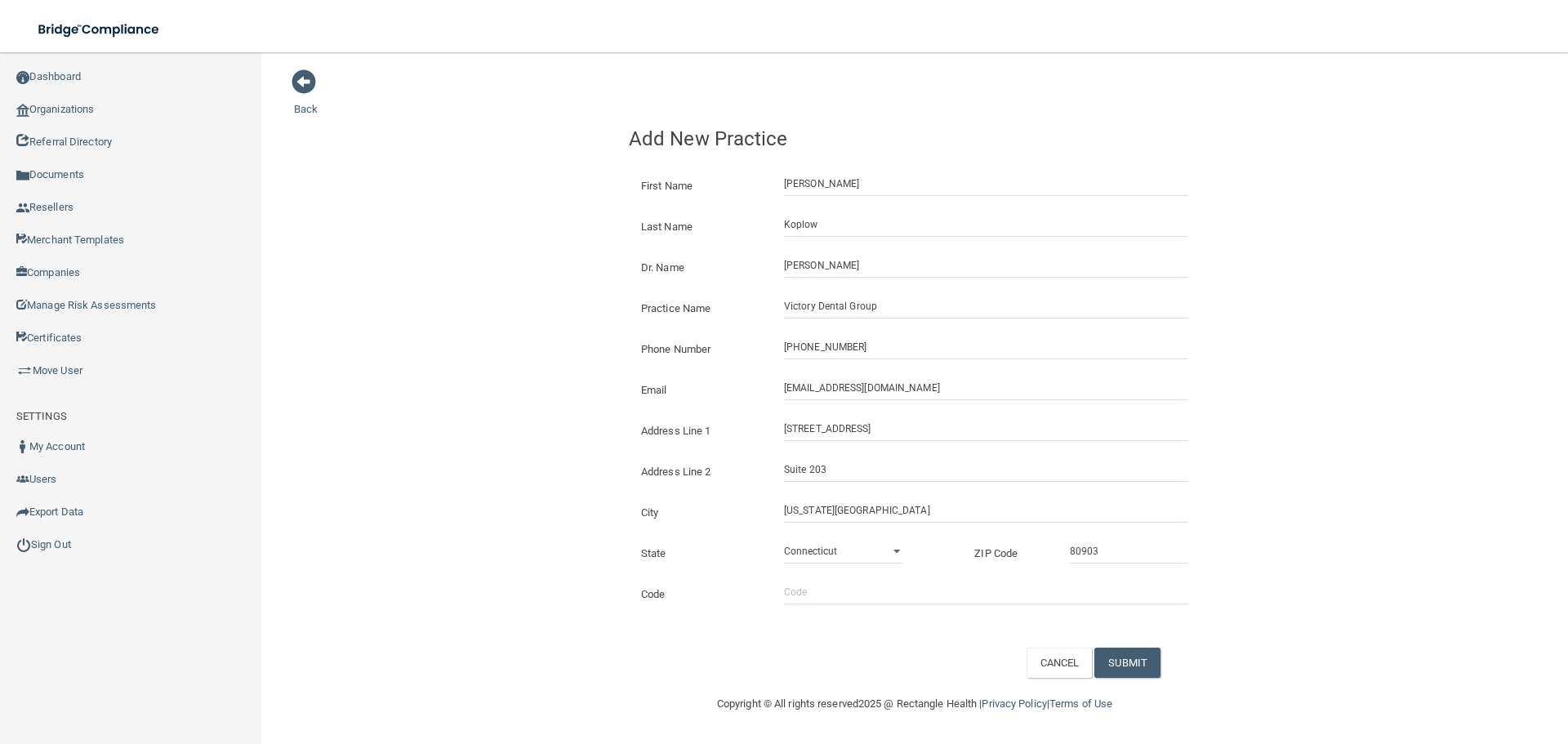
click at [515, 256] on div "Back Add New Practice First Name [PERSON_NAME] Last Name [PERSON_NAME] Dr. Name…" at bounding box center [915, 373] width 1242 height 609
click at [1144, 667] on button "SUBMIT" at bounding box center [1128, 662] width 66 height 30
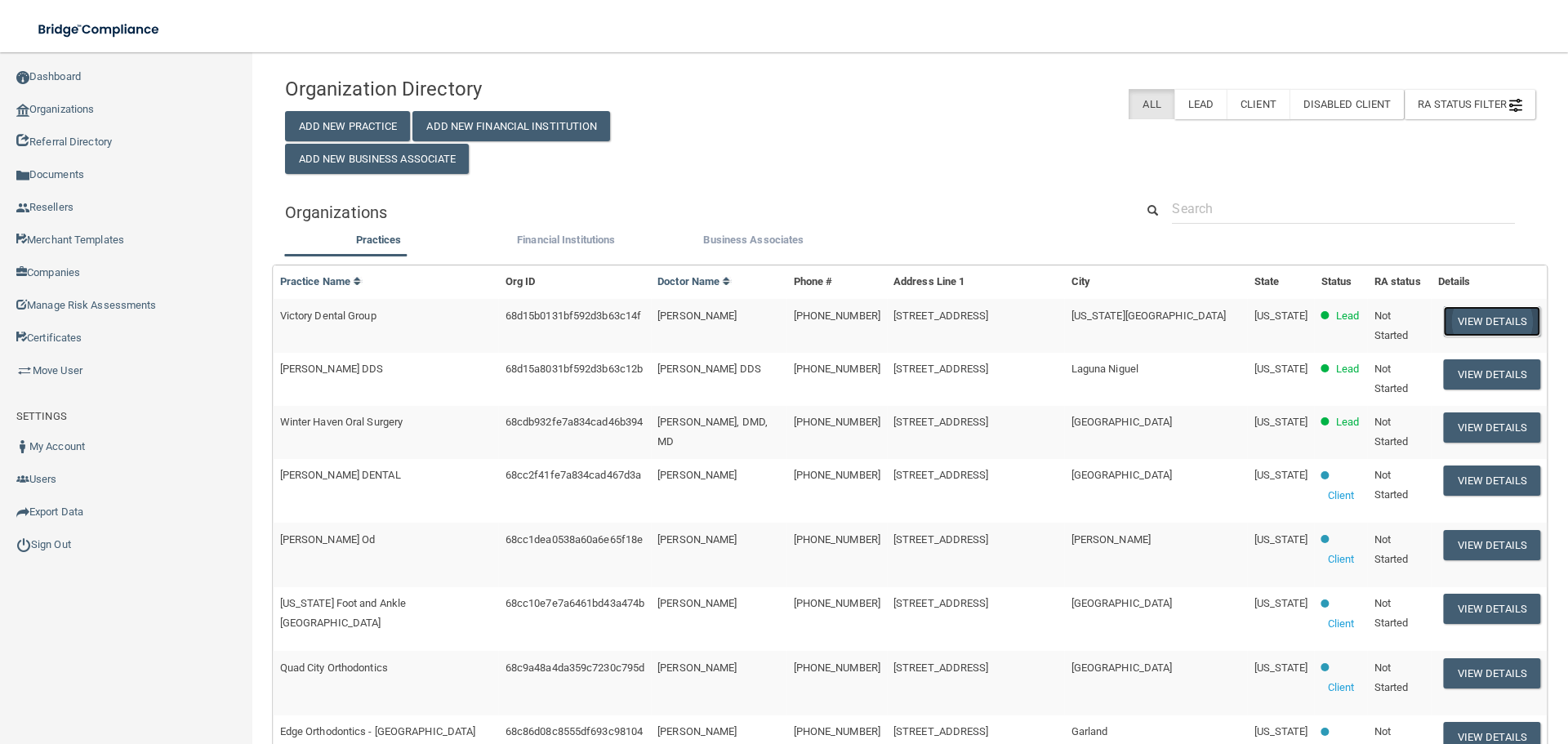
click at [1466, 314] on button "View Details" at bounding box center [1493, 321] width 96 height 30
